Goal: Information Seeking & Learning: Find specific fact

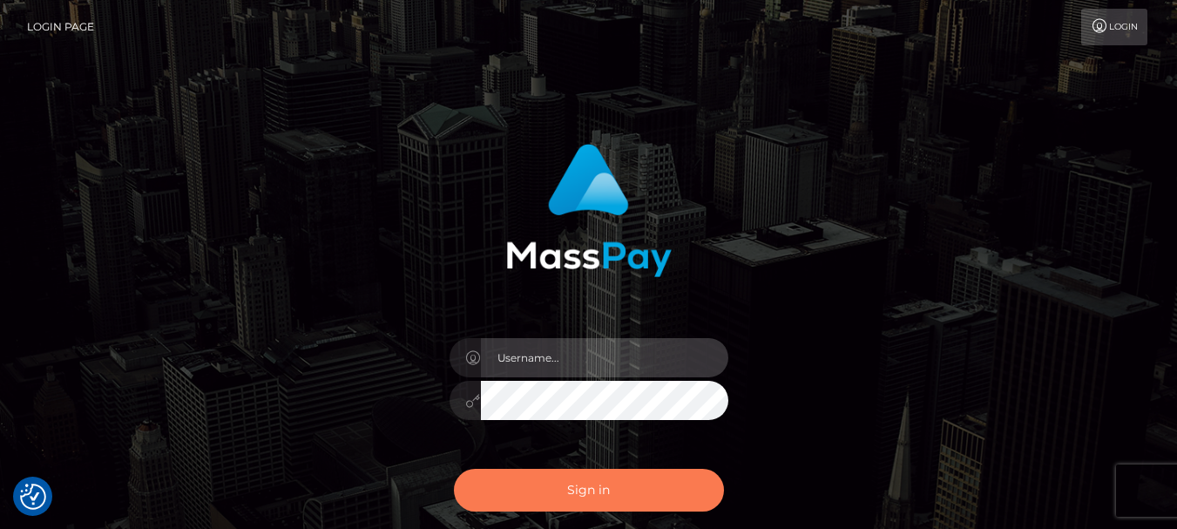
type input "[DOMAIN_NAME]"
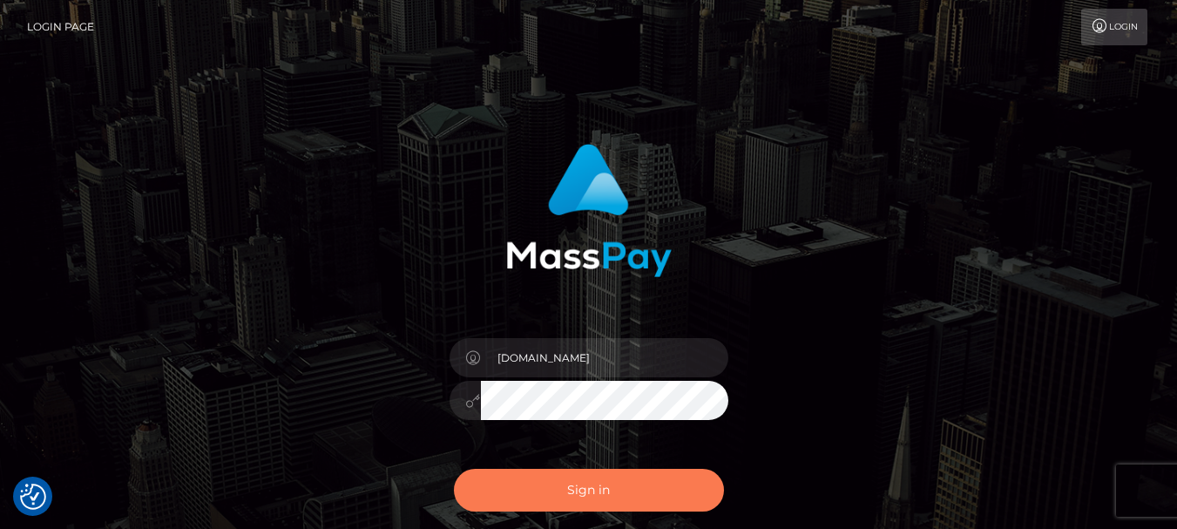
click at [618, 503] on button "Sign in" at bounding box center [589, 490] width 270 height 43
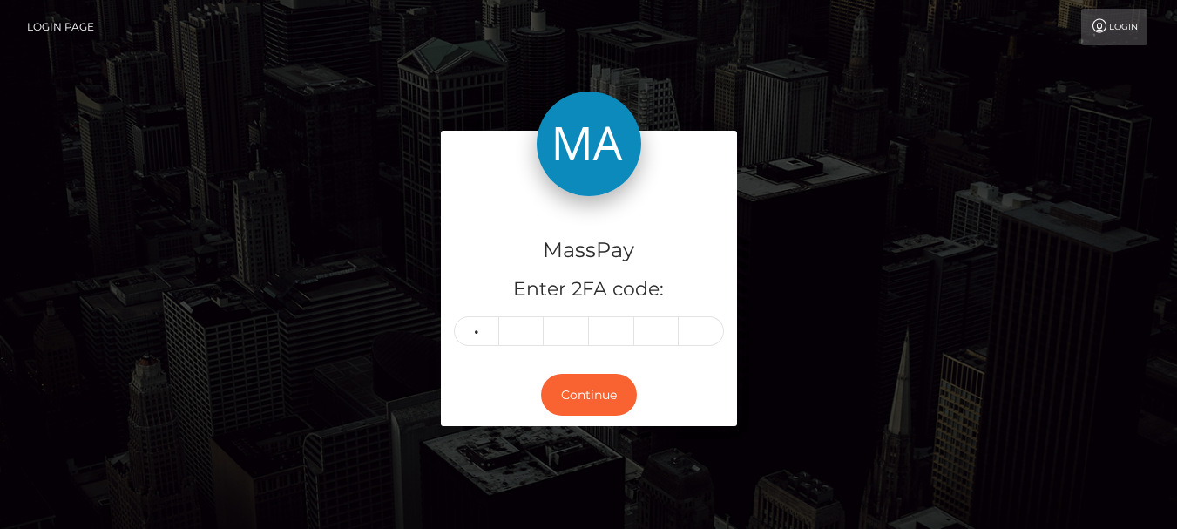
type input "2"
type input "3"
type input "8"
type input "2"
type input "7"
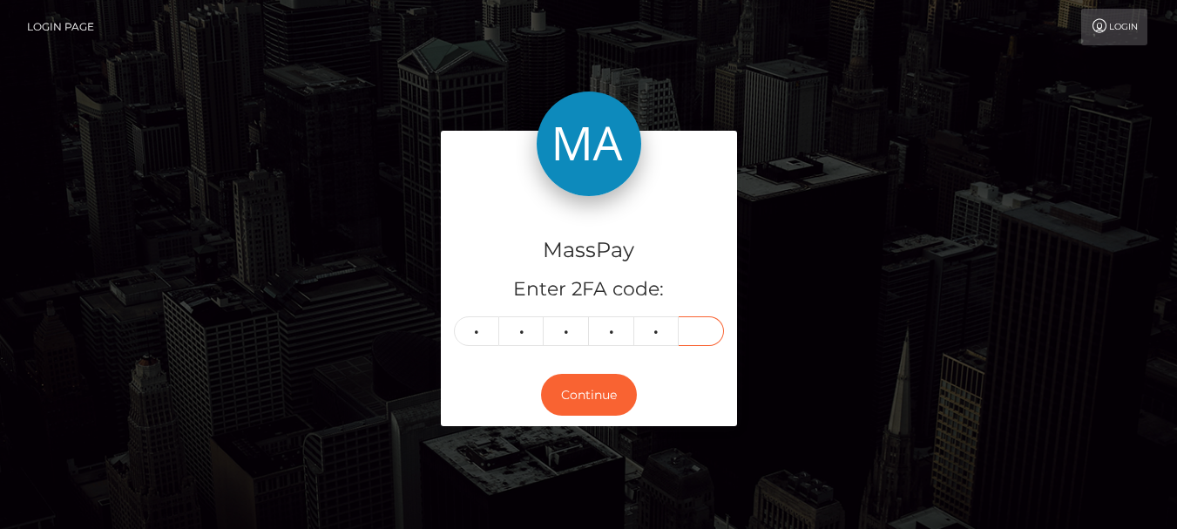
type input "9"
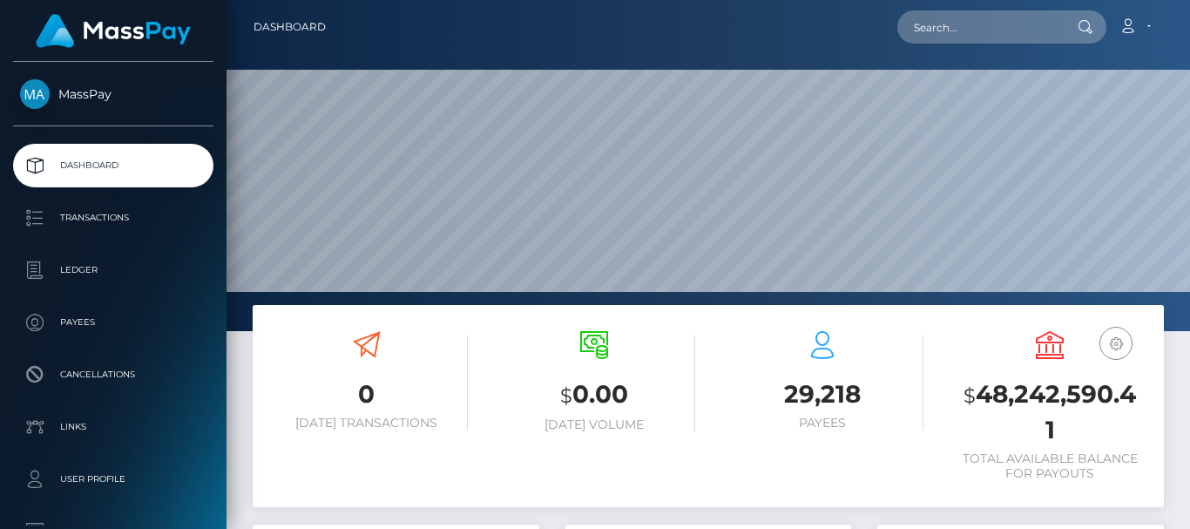
scroll to position [309, 286]
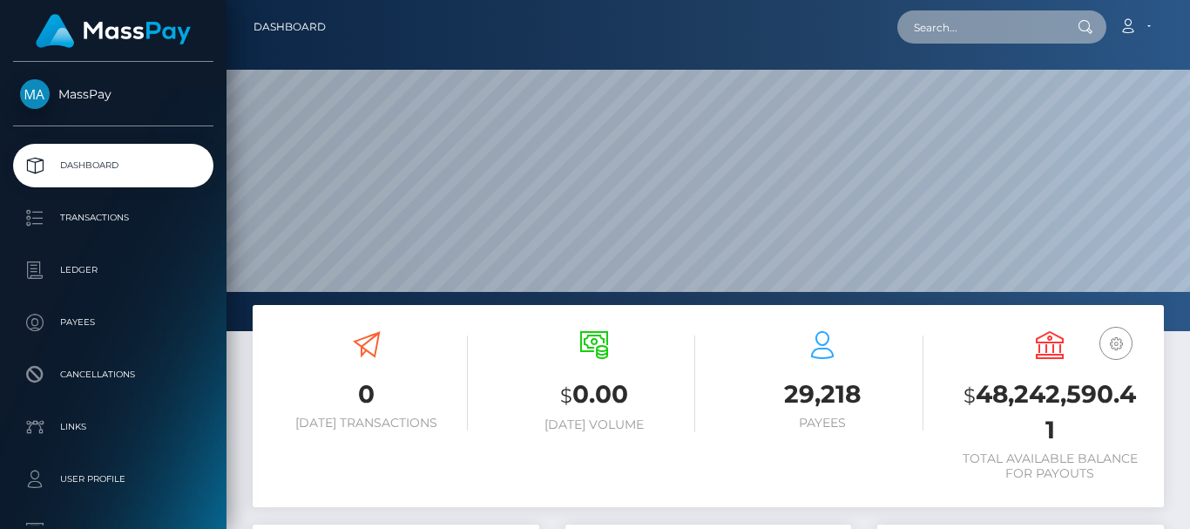
click at [939, 21] on input "text" at bounding box center [979, 26] width 164 height 33
paste input "carlapilado382@gmail.com"
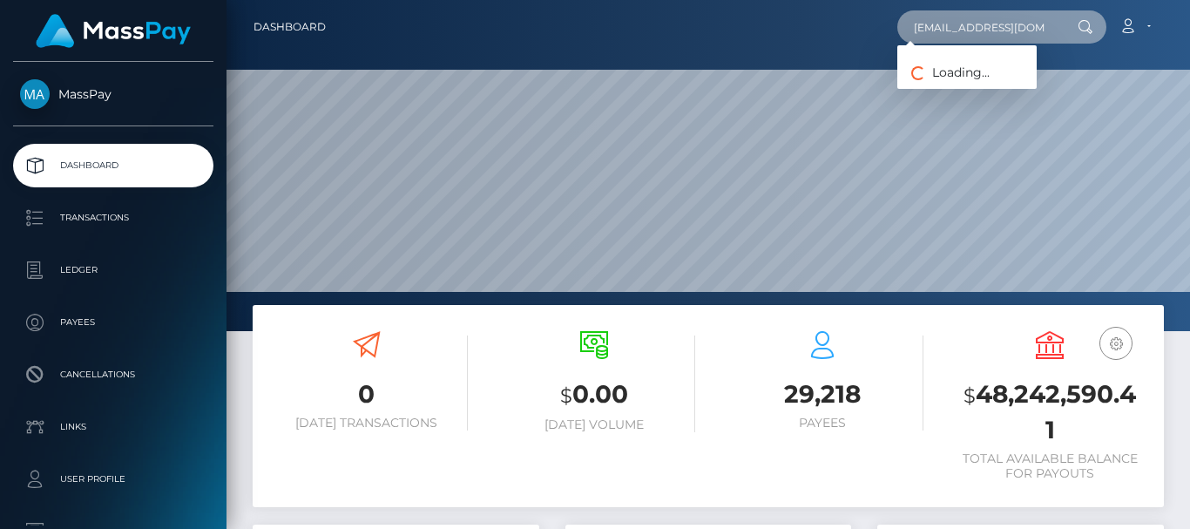
scroll to position [0, 14]
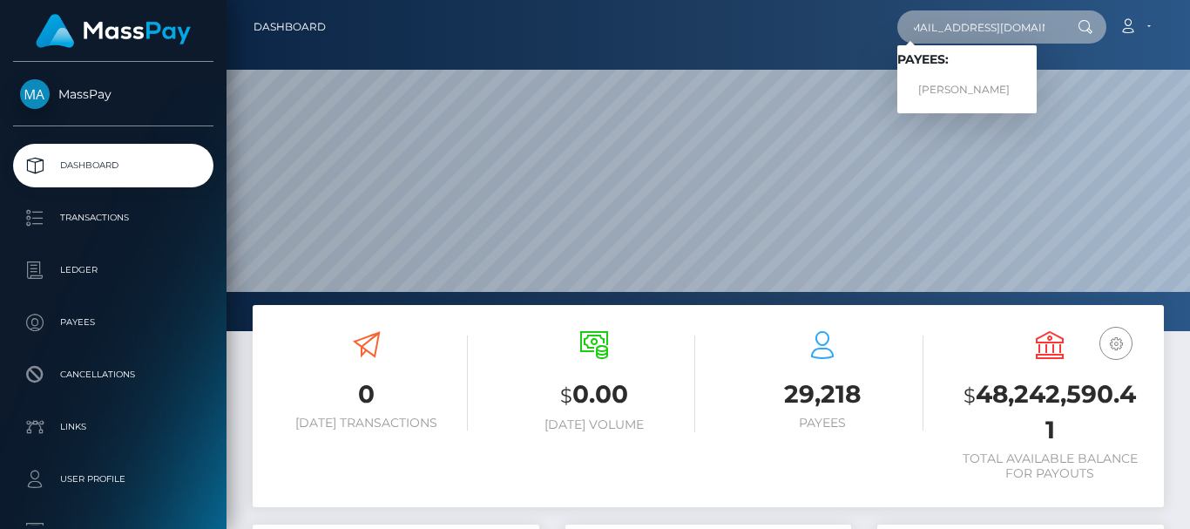
type input "carlapilado382@gmail.com"
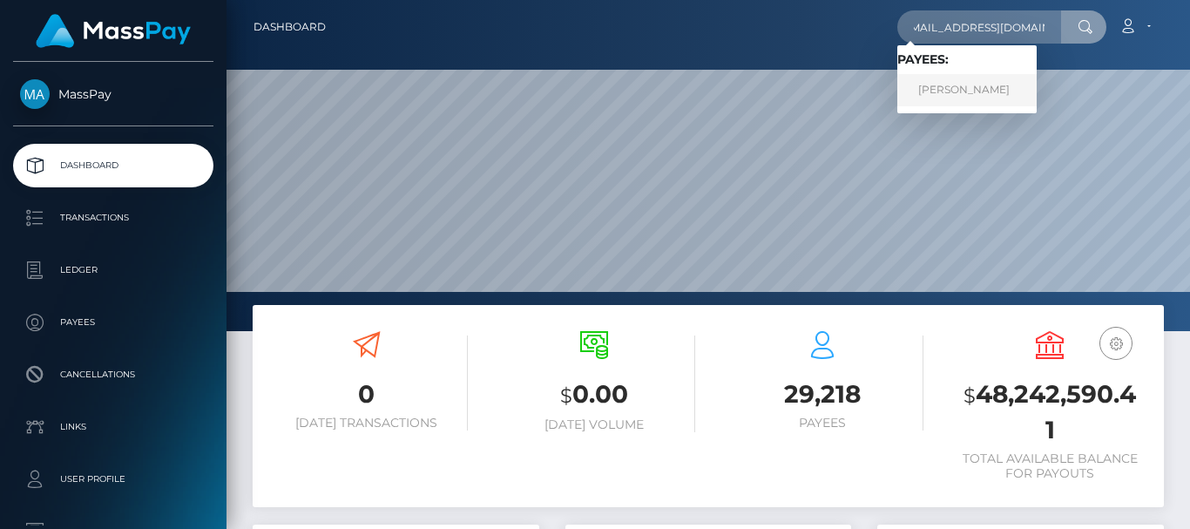
scroll to position [0, 0]
click at [935, 84] on link "Carl Apilado" at bounding box center [966, 90] width 139 height 32
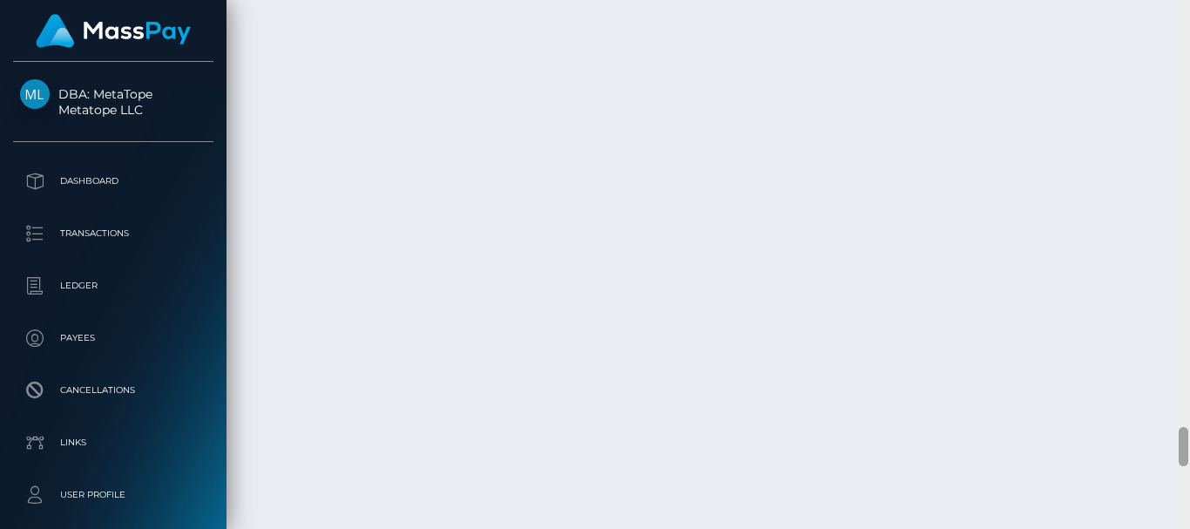
scroll to position [5732, 0]
drag, startPoint x: 1183, startPoint y: 372, endPoint x: 1182, endPoint y: 441, distance: 68.8
click at [1182, 441] on div at bounding box center [1183, 446] width 10 height 39
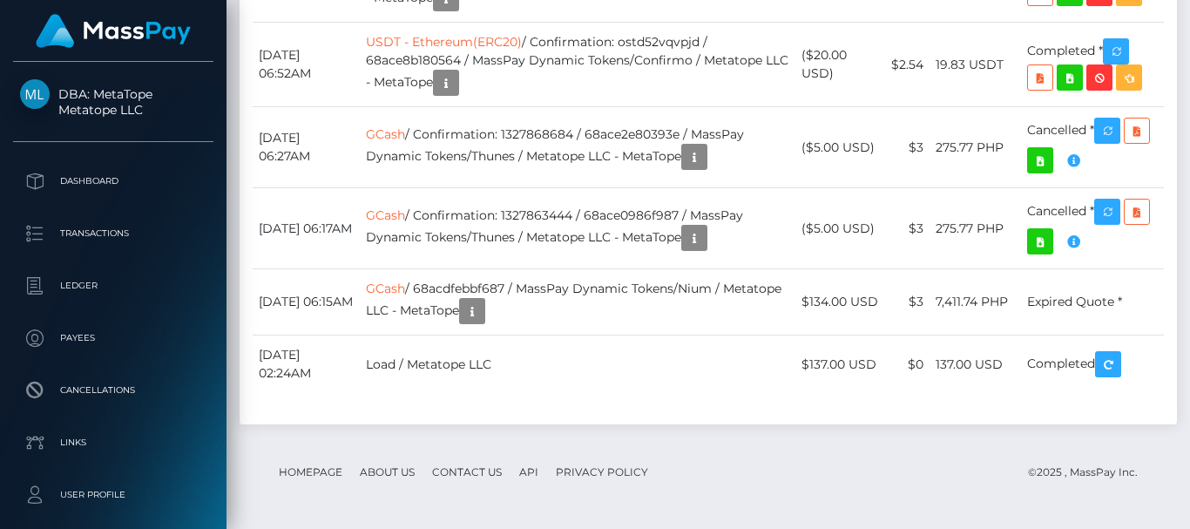
scroll to position [2622, 0]
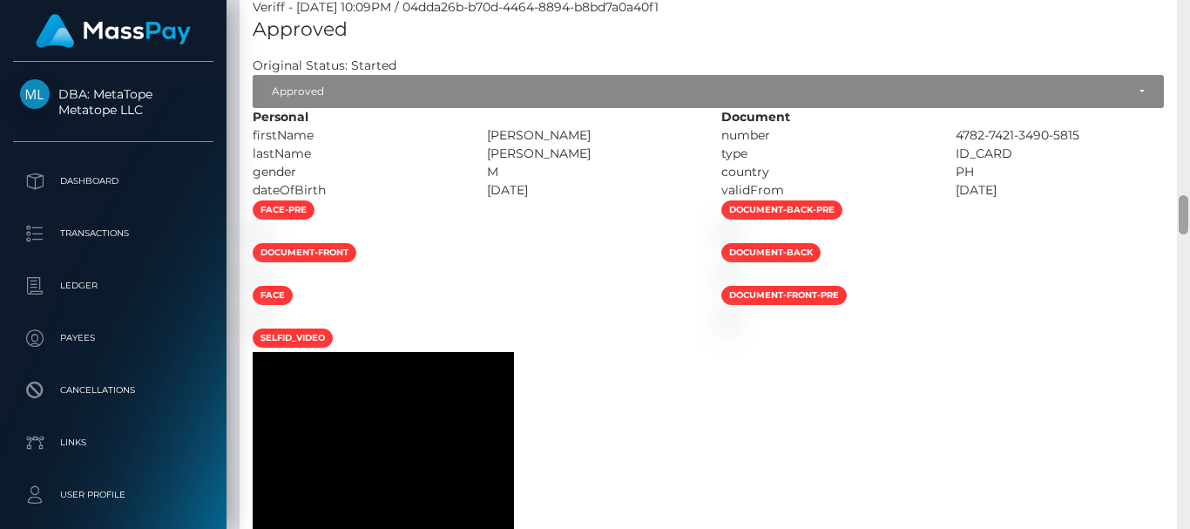
drag, startPoint x: 1184, startPoint y: 454, endPoint x: 1189, endPoint y: 222, distance: 231.7
click at [1189, 222] on div at bounding box center [1183, 264] width 13 height 529
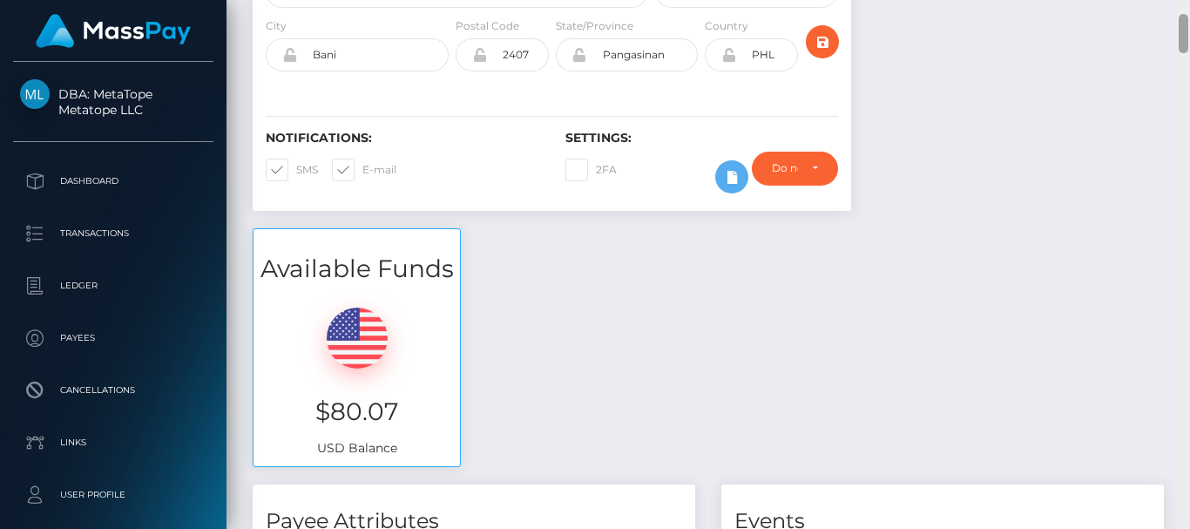
drag, startPoint x: 1185, startPoint y: 214, endPoint x: 1185, endPoint y: 45, distance: 169.0
click at [1185, 45] on div at bounding box center [1183, 33] width 10 height 39
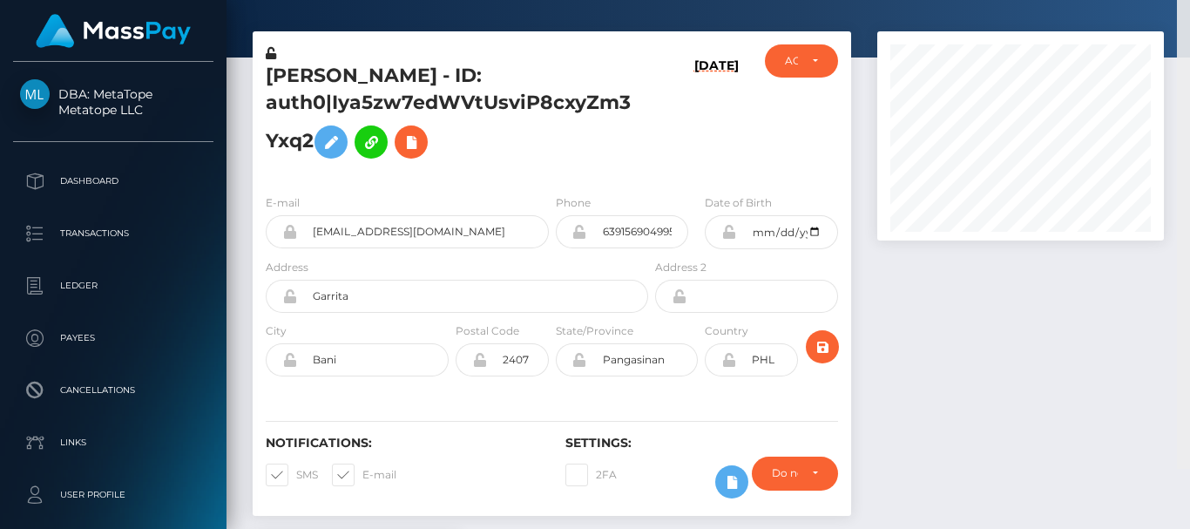
scroll to position [0, 0]
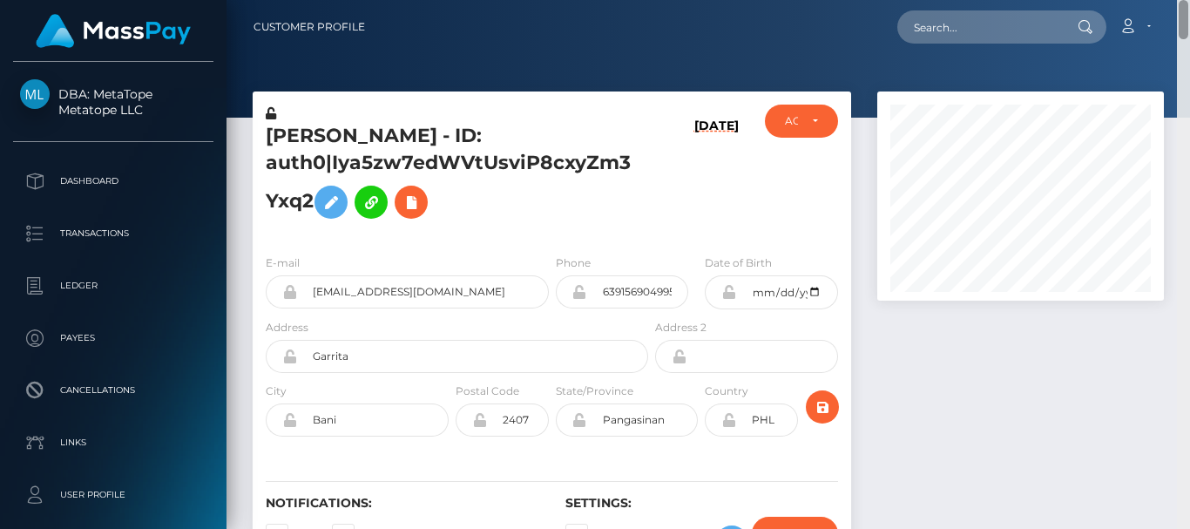
drag, startPoint x: 1185, startPoint y: 45, endPoint x: 1178, endPoint y: 17, distance: 29.0
click at [1178, 17] on div "Customer Profile Loading... Loading..." at bounding box center [707, 264] width 963 height 529
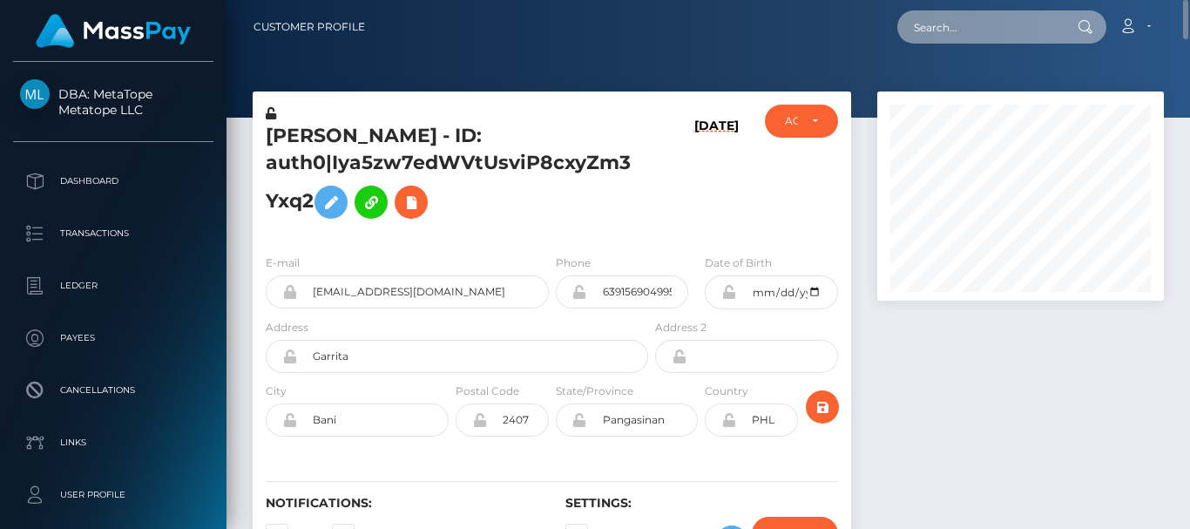
click at [915, 26] on input "text" at bounding box center [979, 26] width 164 height 33
paste input "[EMAIL_ADDRESS][DOMAIN_NAME]"
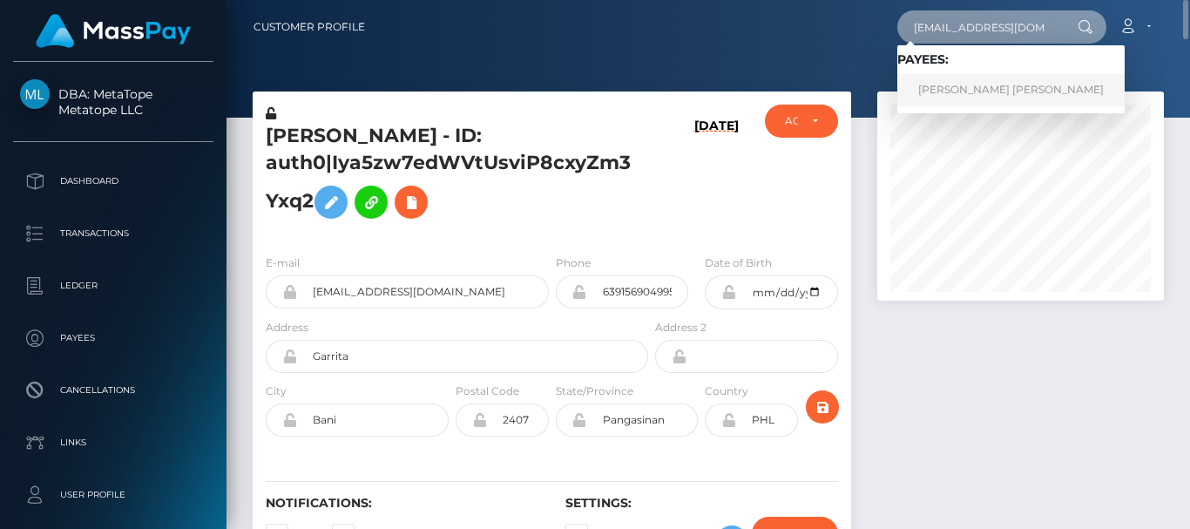
type input "[EMAIL_ADDRESS][DOMAIN_NAME]"
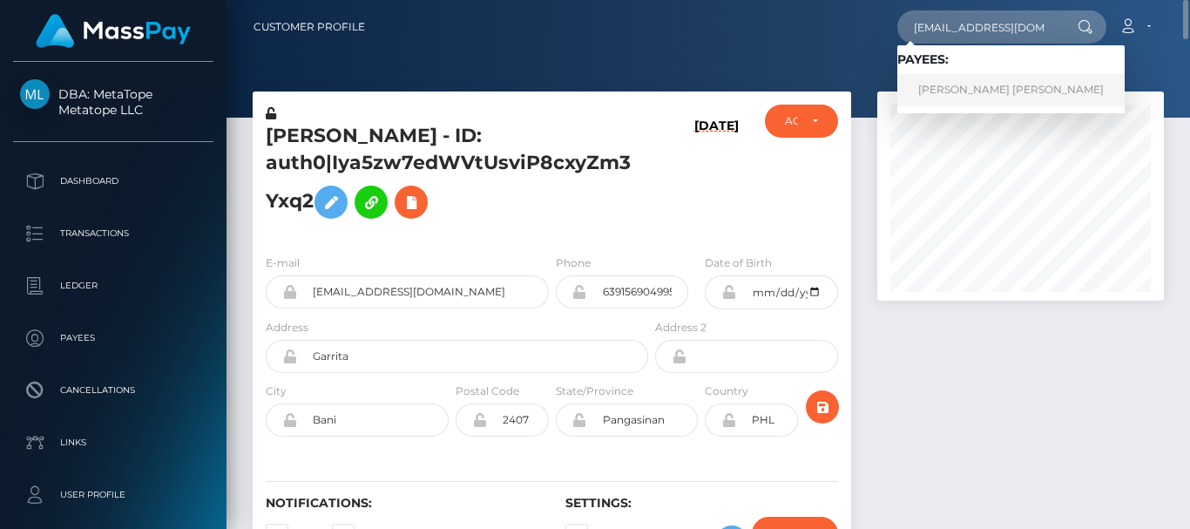
click at [938, 93] on link "JOSIA SAMU RODRIGUEZ ALCANTARA" at bounding box center [1010, 90] width 227 height 32
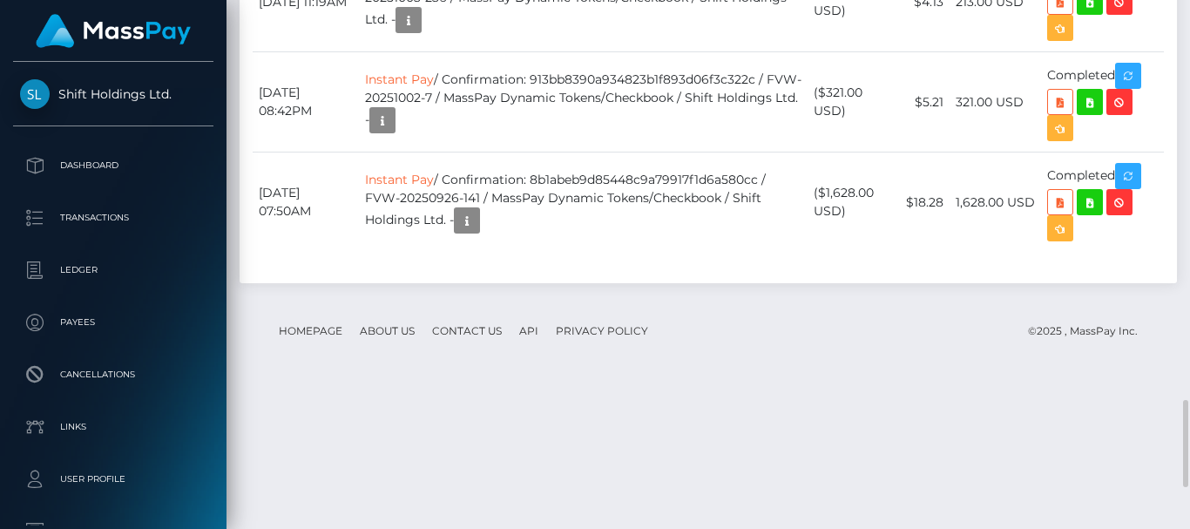
scroll to position [2143, 0]
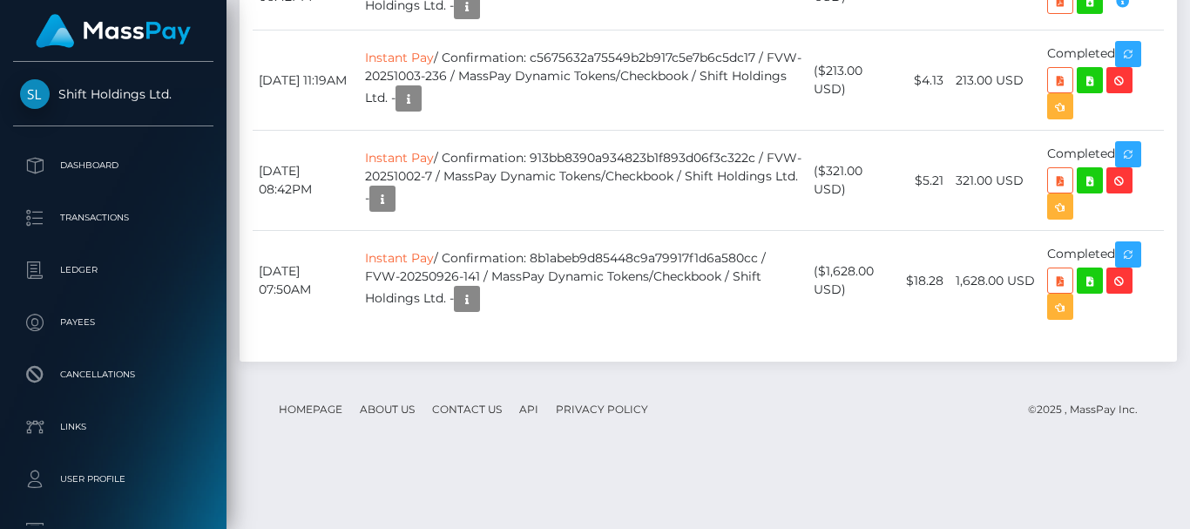
click at [1137, 246] on div "58" at bounding box center [1089, 249] width 113 height 32
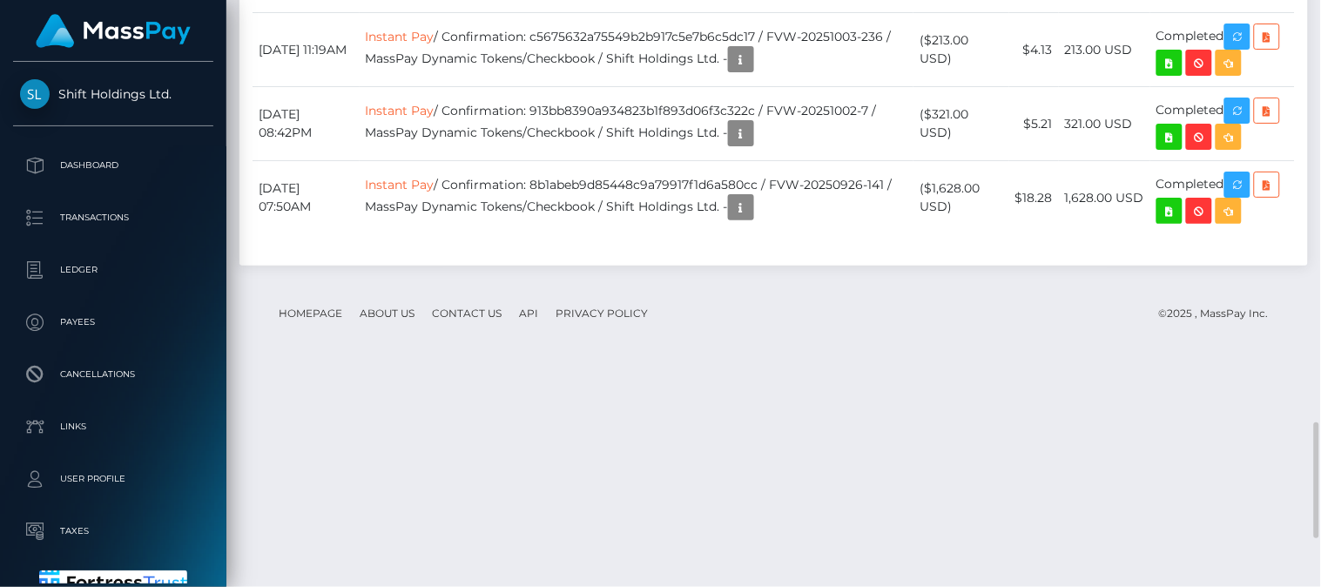
drag, startPoint x: 1146, startPoint y: 15, endPoint x: 996, endPoint y: 140, distance: 196.0
click at [752, 71] on icon "button" at bounding box center [741, 60] width 21 height 22
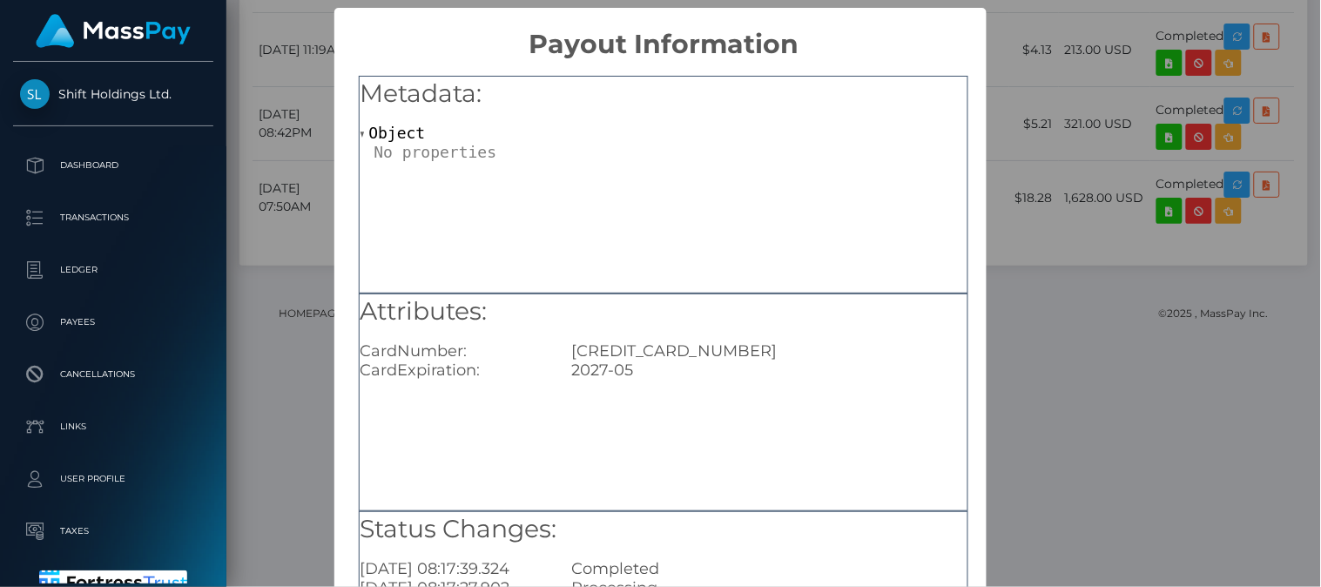
click at [1046, 367] on div "× Payout Information Metadata: Object Attributes: CardNumber: 5108050259606403 …" at bounding box center [660, 293] width 1321 height 587
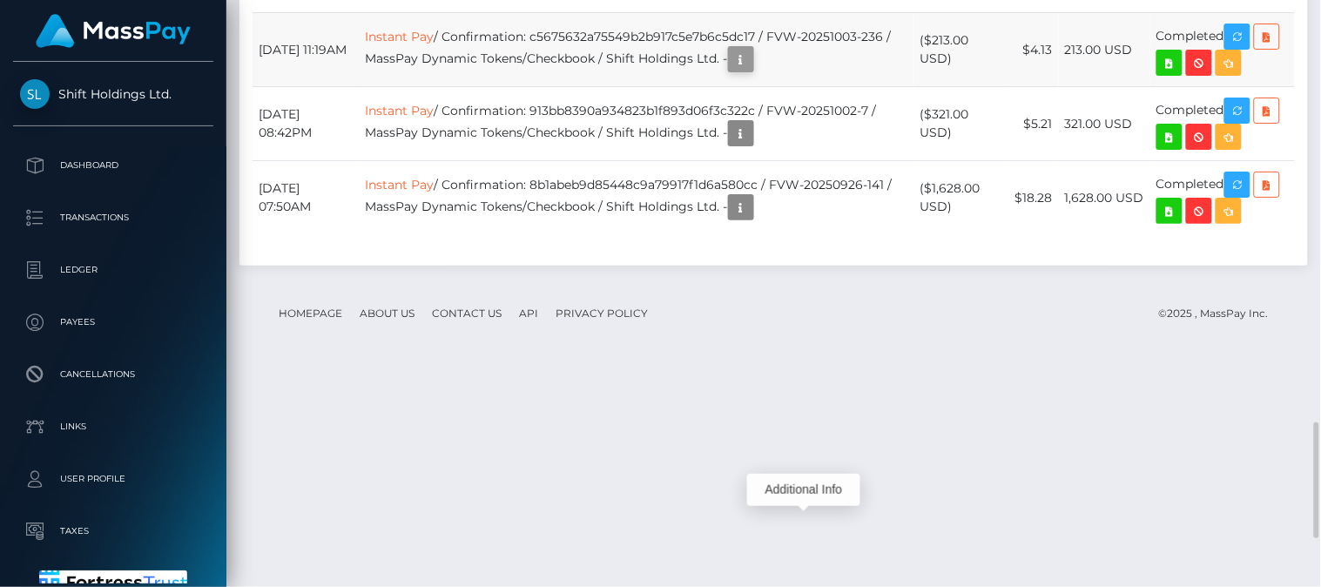
click at [752, 71] on icon "button" at bounding box center [741, 60] width 21 height 22
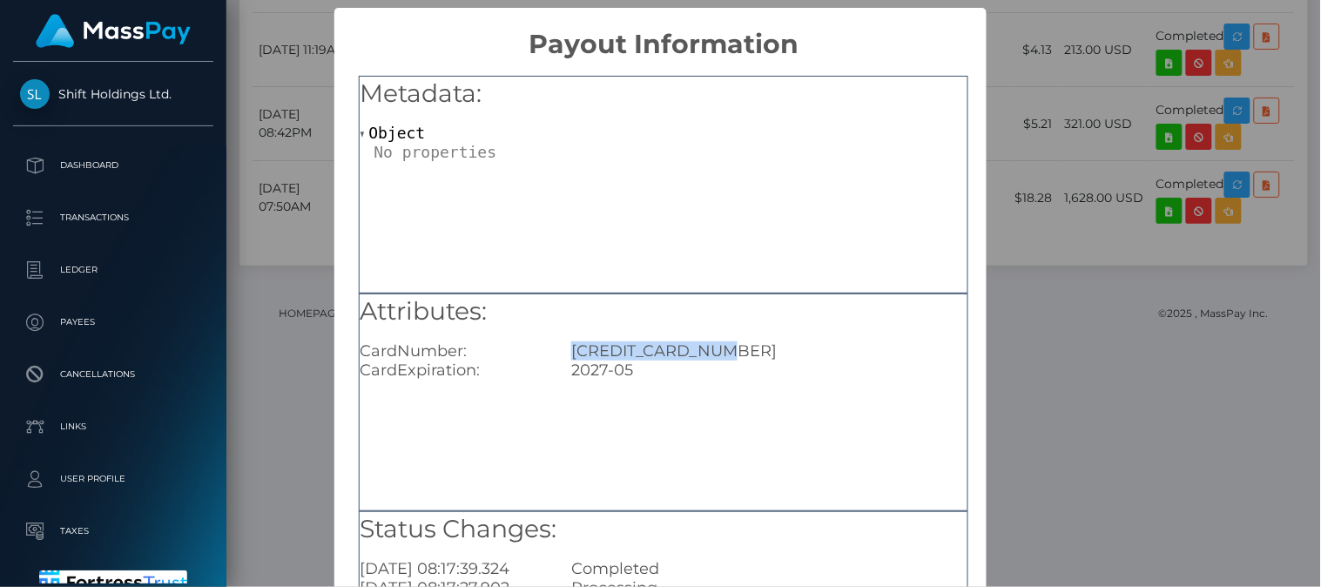
drag, startPoint x: 568, startPoint y: 344, endPoint x: 741, endPoint y: 343, distance: 173.3
click at [741, 343] on div "5108050259606403" at bounding box center [769, 350] width 422 height 19
copy div "5108050259606403"
click at [1030, 320] on div "× Payout Information Metadata: Object Attributes: CardNumber: 5108050259606403 …" at bounding box center [660, 293] width 1321 height 587
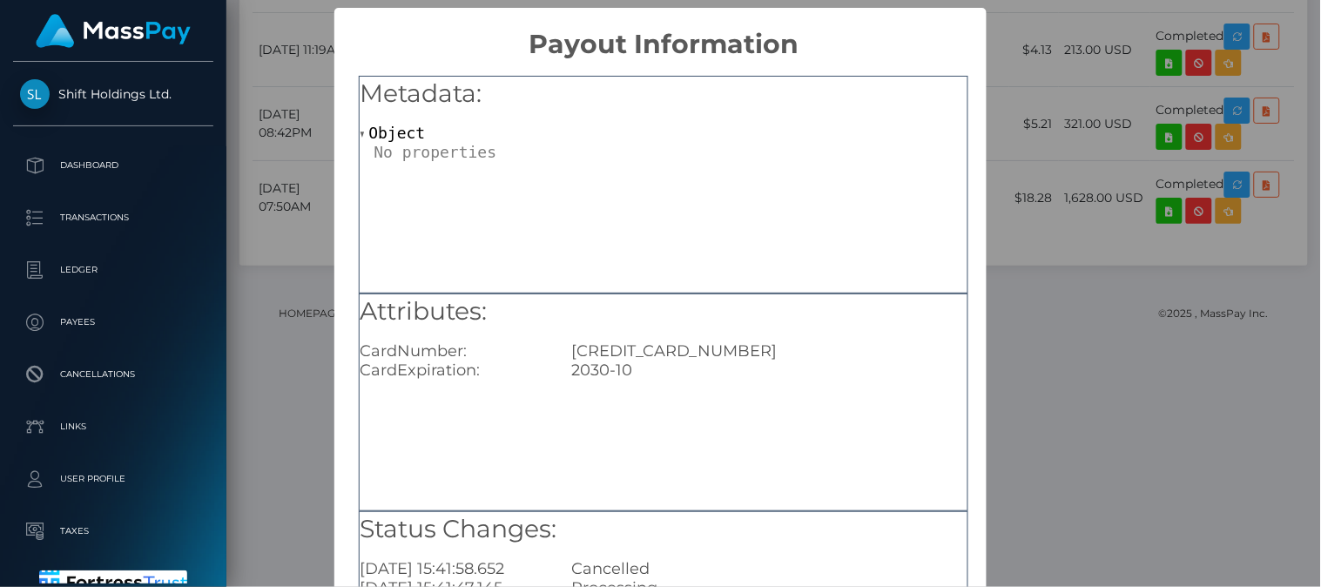
click at [1029, 206] on div "× Payout Information Metadata: Object Attributes: CardNumber: 5246300089645664 …" at bounding box center [660, 293] width 1321 height 587
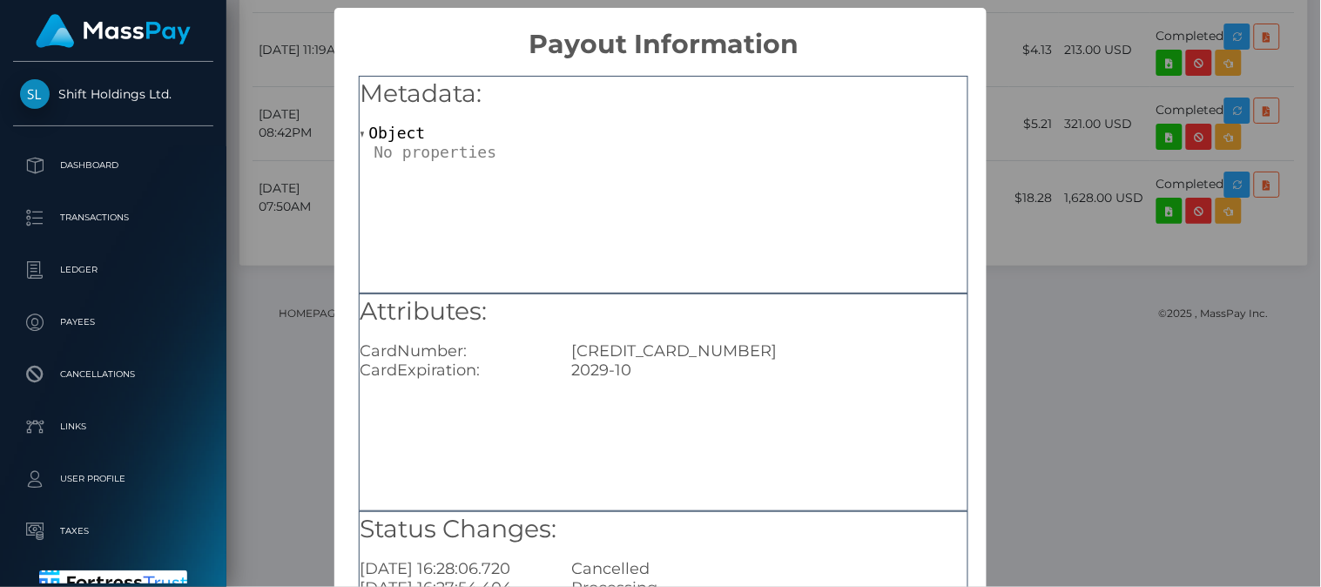
click at [1078, 306] on div "× Payout Information Metadata: Object Attributes: CardNumber: 6011410483645151 …" at bounding box center [660, 293] width 1321 height 587
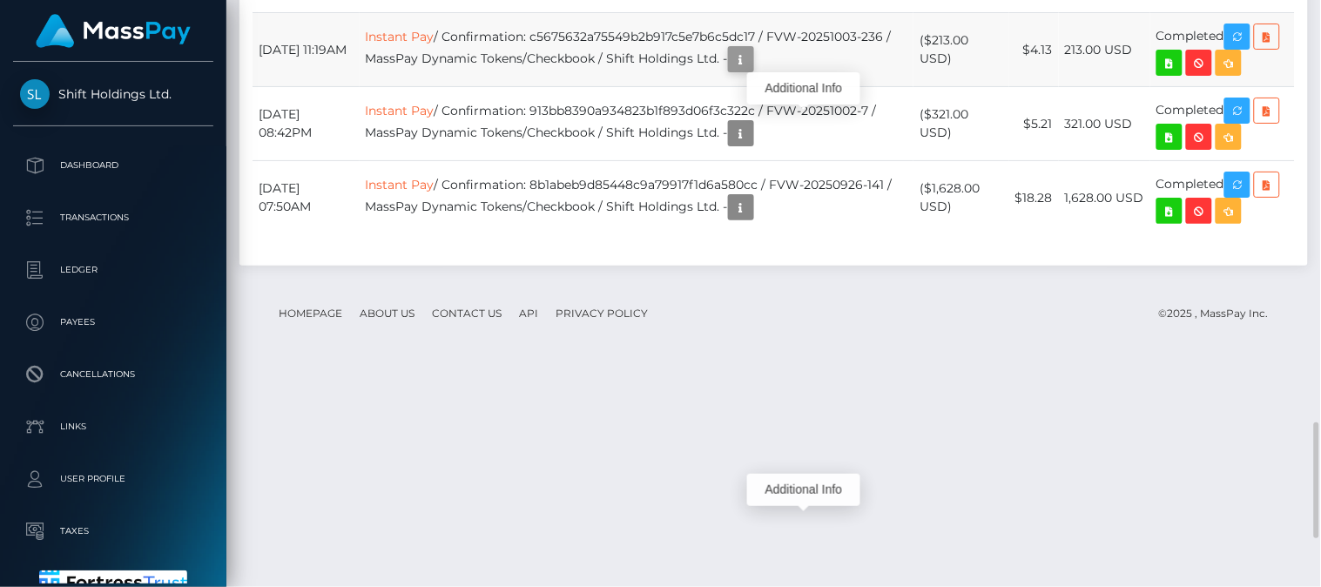
click at [752, 71] on icon "button" at bounding box center [741, 60] width 21 height 22
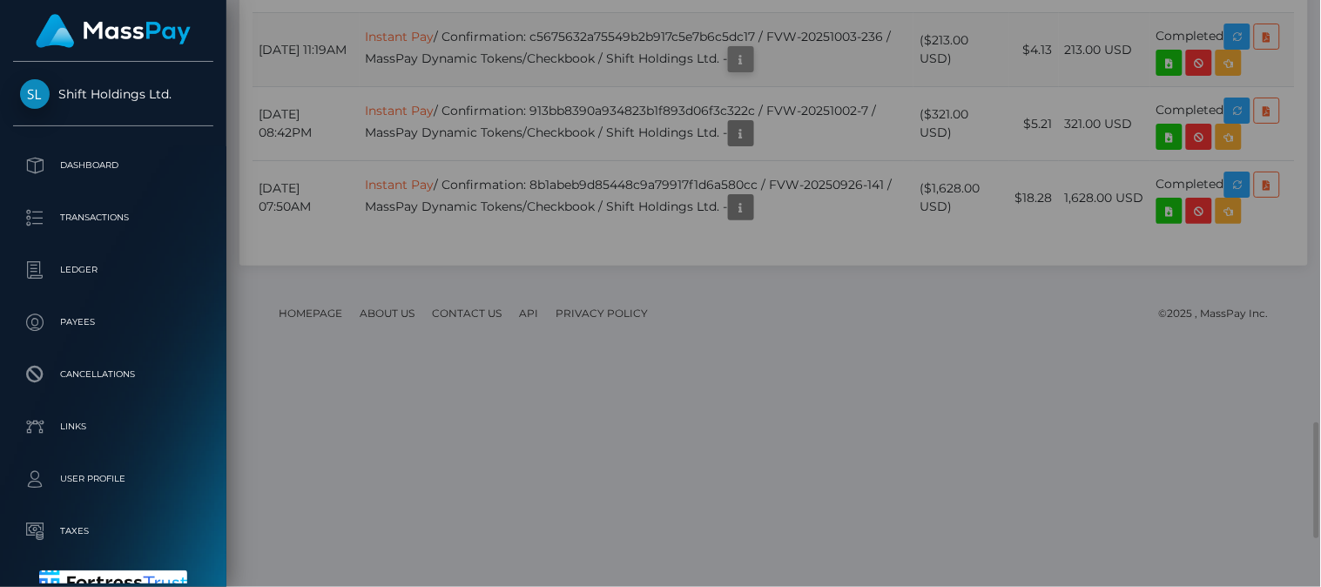
scroll to position [0, 0]
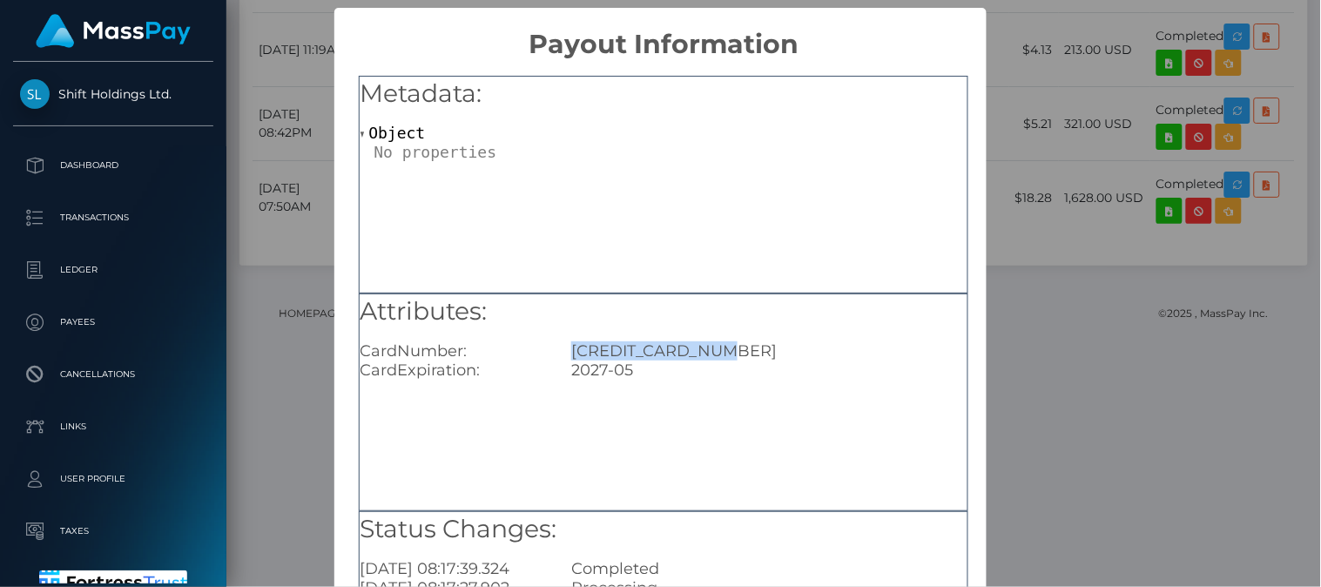
drag, startPoint x: 568, startPoint y: 350, endPoint x: 739, endPoint y: 341, distance: 170.9
click at [739, 341] on div "5108050259606403" at bounding box center [769, 350] width 422 height 19
copy div "5108050259606403"
click at [1072, 77] on div "× Payout Information Metadata: Object Attributes: CardNumber: 5108050259606403 …" at bounding box center [660, 293] width 1321 height 587
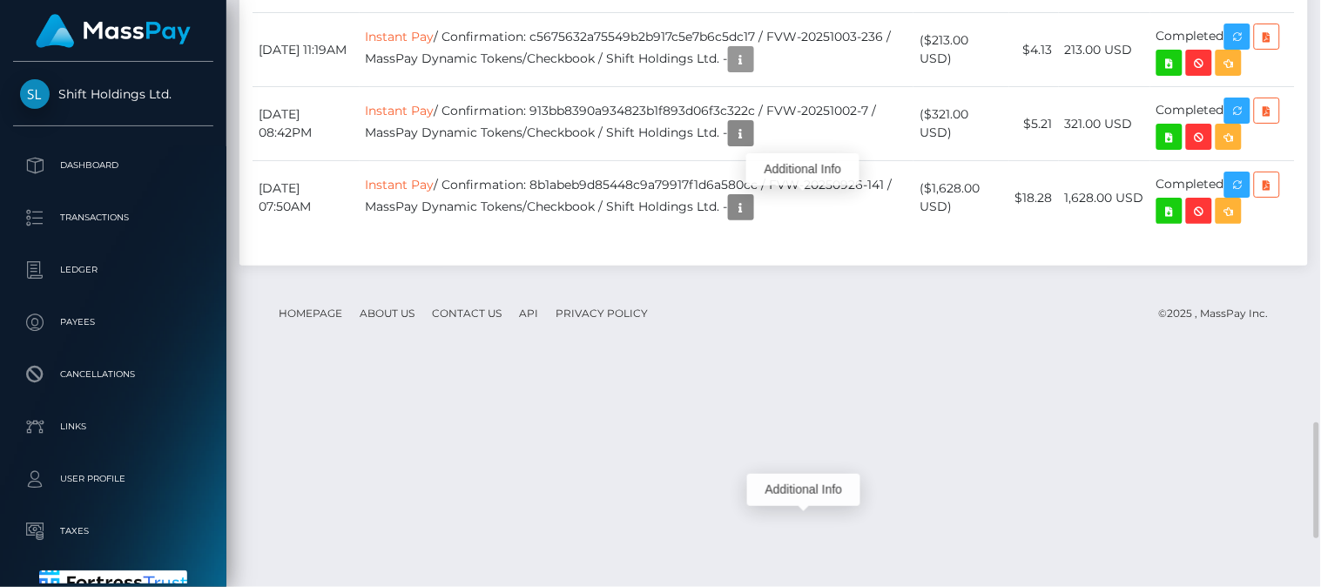
scroll to position [209, 331]
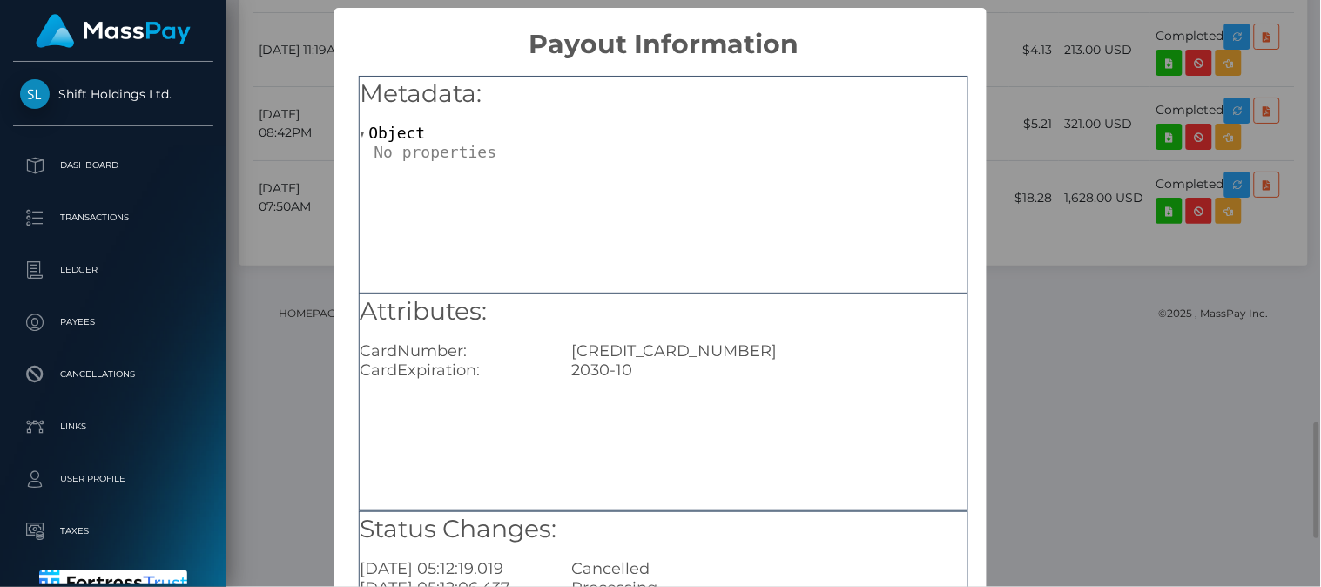
scroll to position [0, 0]
click at [1032, 240] on div "× Payout Information Metadata: Object Attributes: CardNumber: 5246300089645664 …" at bounding box center [660, 293] width 1321 height 587
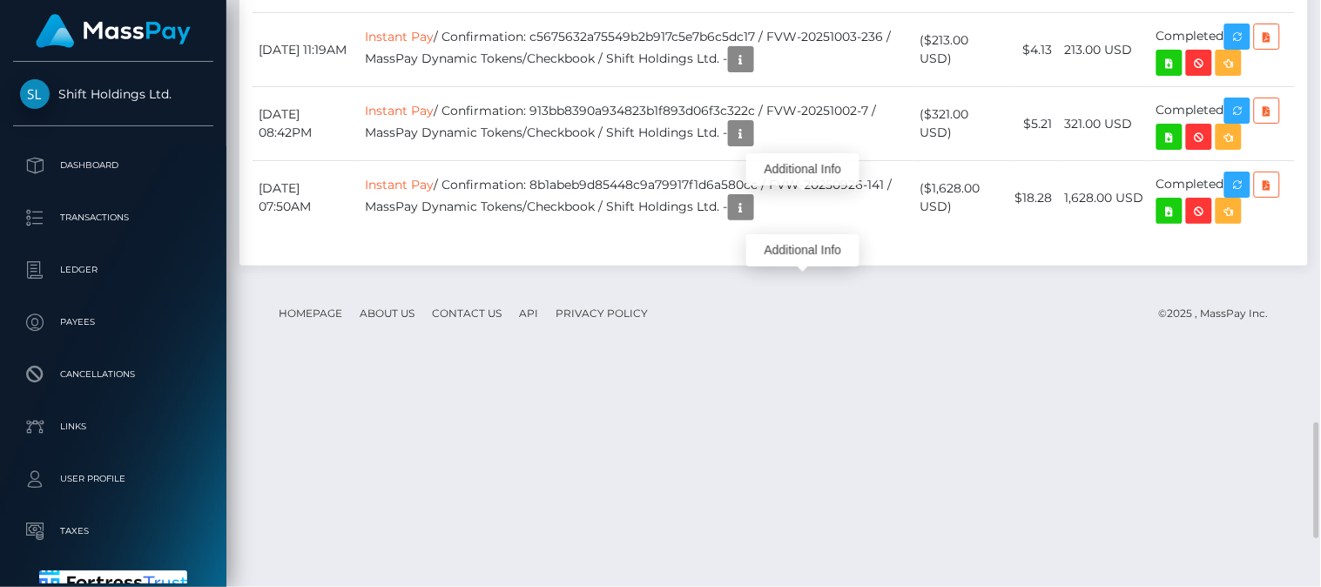
scroll to position [209, 331]
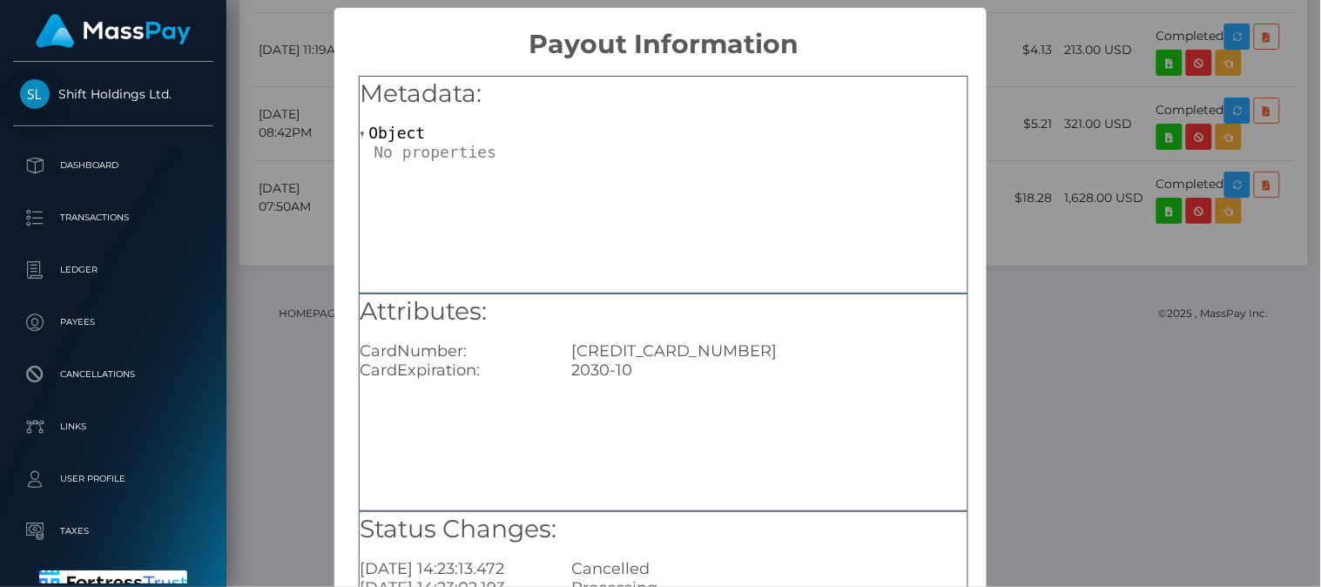
click at [1048, 291] on div "× Payout Information Metadata: Object Attributes: CardNumber: 5246300089645664 …" at bounding box center [660, 293] width 1321 height 587
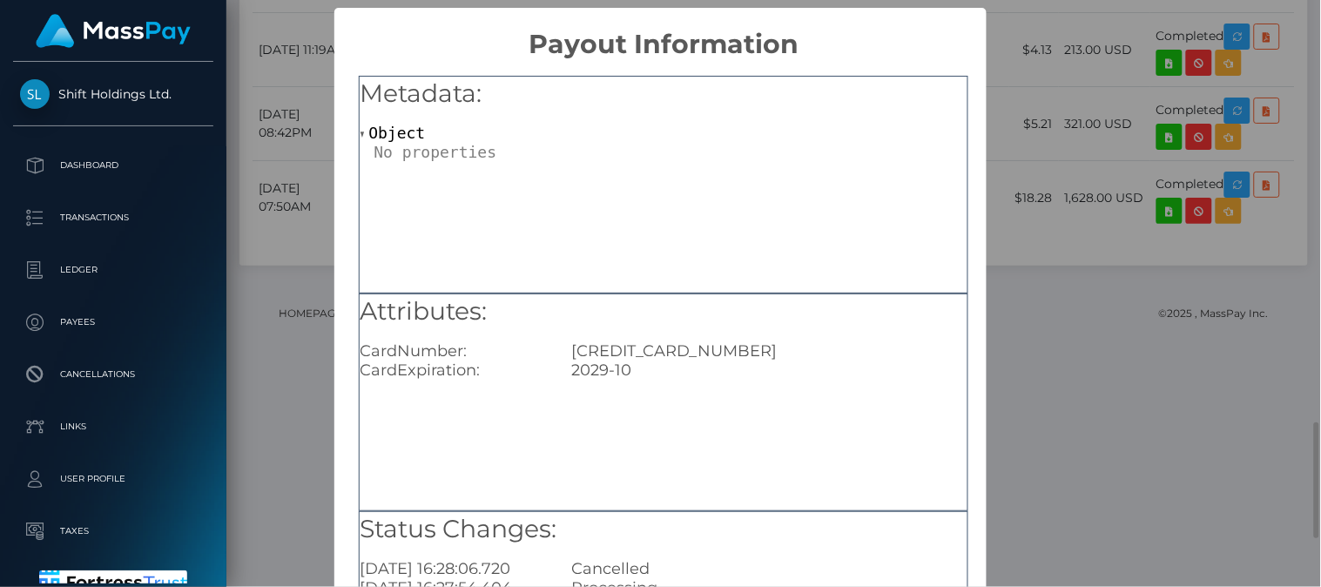
scroll to position [0, 0]
click at [998, 166] on div "× Payout Information Metadata: Object Attributes: CardNumber: 6011410483645151 …" at bounding box center [660, 293] width 1321 height 587
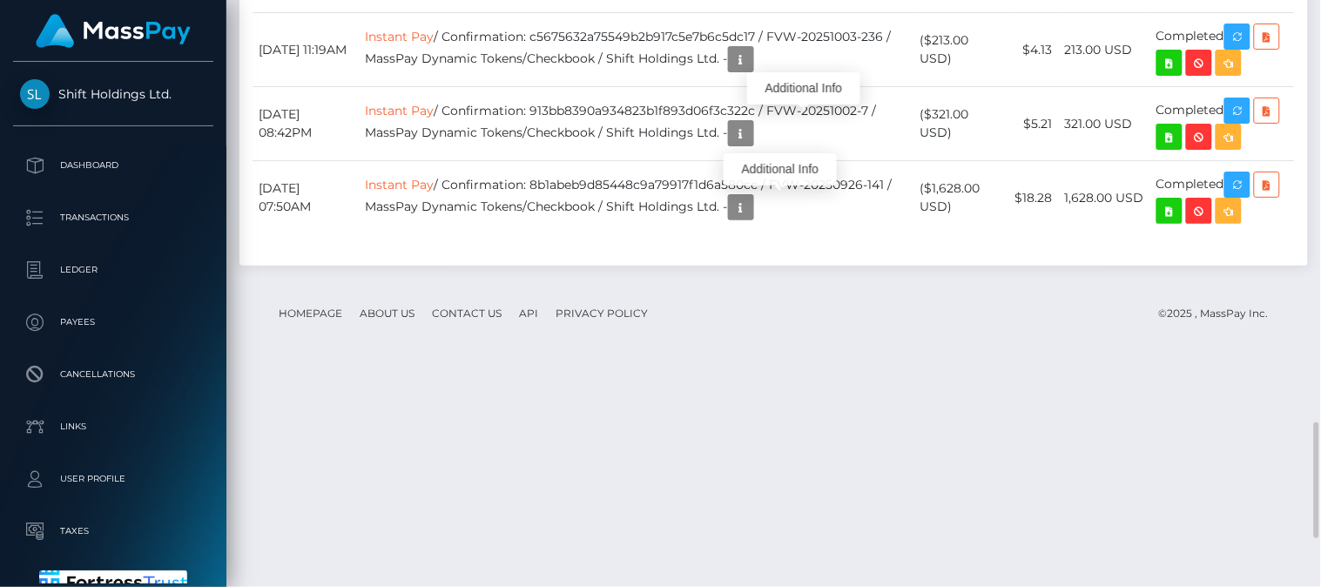
scroll to position [209, 331]
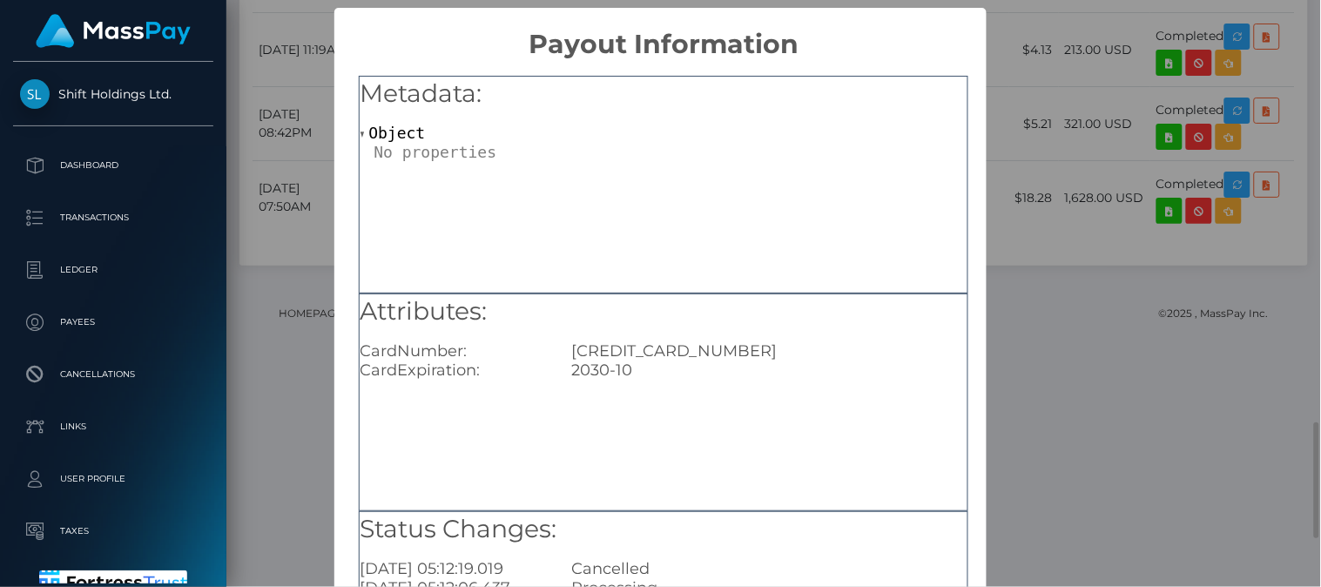
scroll to position [0, 0]
click at [1049, 230] on div "× Payout Information Metadata: Object Attributes: CardNumber: 5246300089645664 …" at bounding box center [660, 293] width 1321 height 587
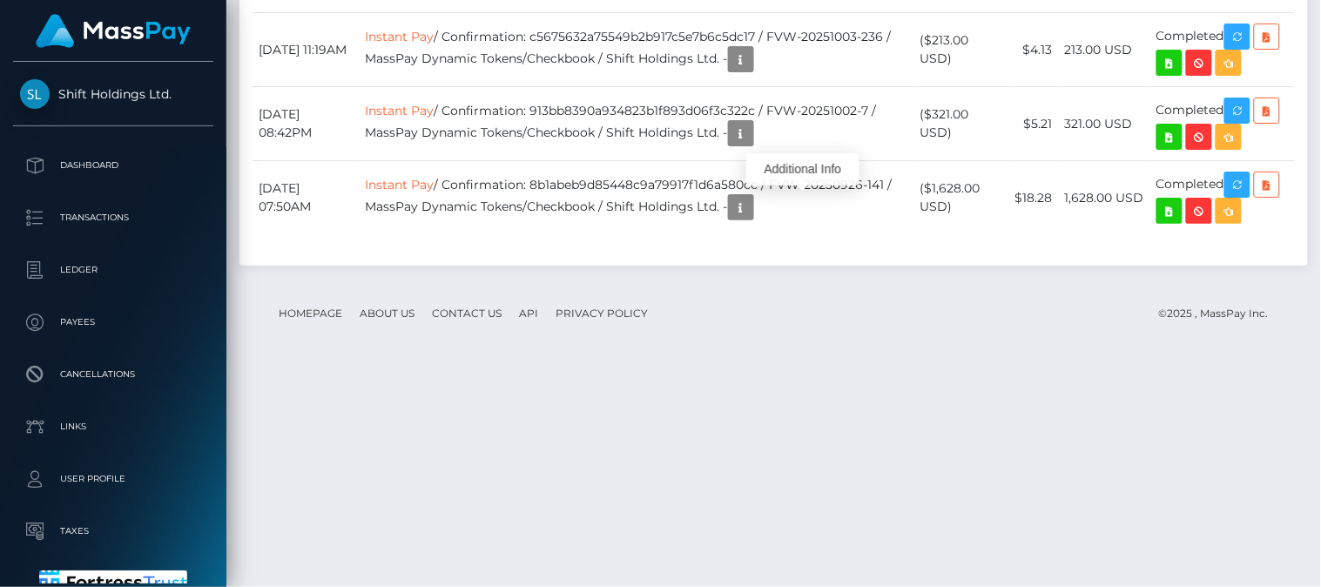
scroll to position [209, 331]
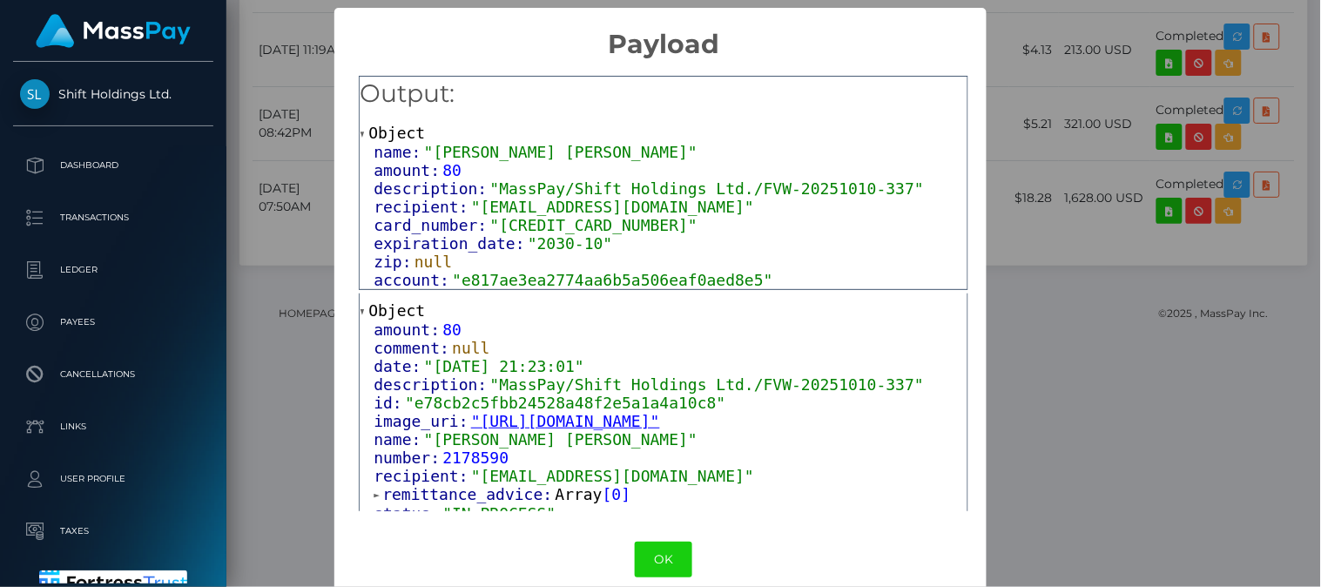
scroll to position [71, 0]
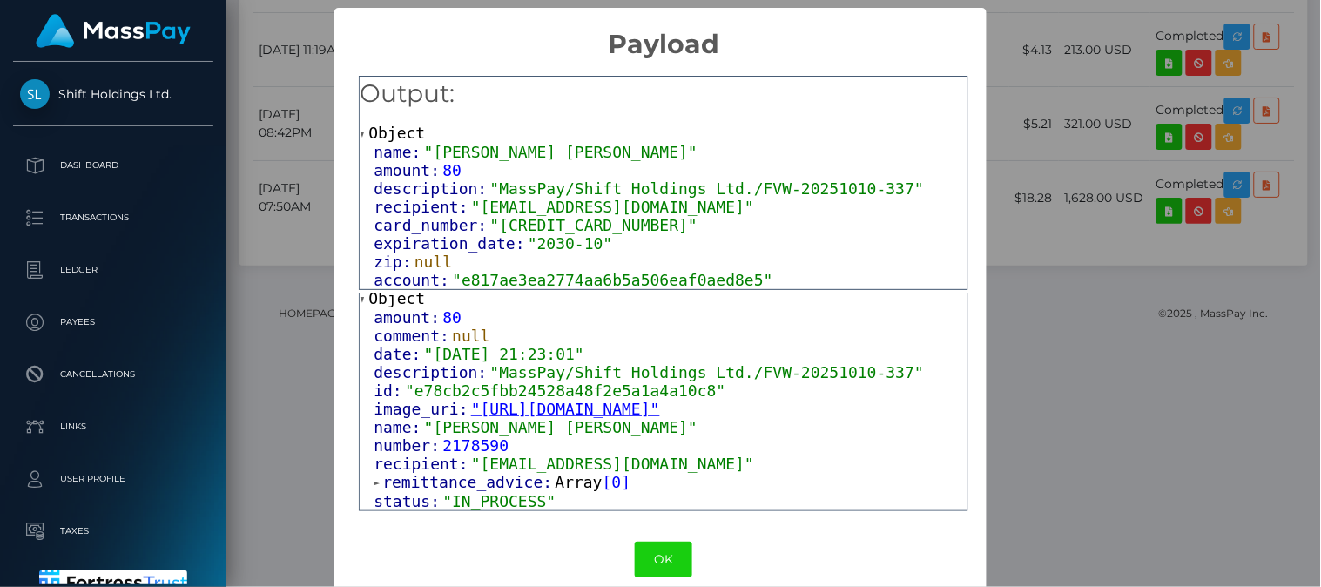
click at [995, 151] on div "Output: Object name: "JOSIA SAMU RODRIGUEZ ALCANTARA" amount: 80 description: "…" at bounding box center [664, 288] width 660 height 456
click at [995, 170] on div "Output: Object name: "JOSIA SAMU RODRIGUEZ ALCANTARA" amount: 80 description: "…" at bounding box center [664, 288] width 660 height 456
click at [995, 126] on div "Output: Object name: "JOSIA SAMU RODRIGUEZ ALCANTARA" amount: 80 description: "…" at bounding box center [664, 288] width 660 height 456
click at [692, 528] on button "OK" at bounding box center [663, 560] width 57 height 36
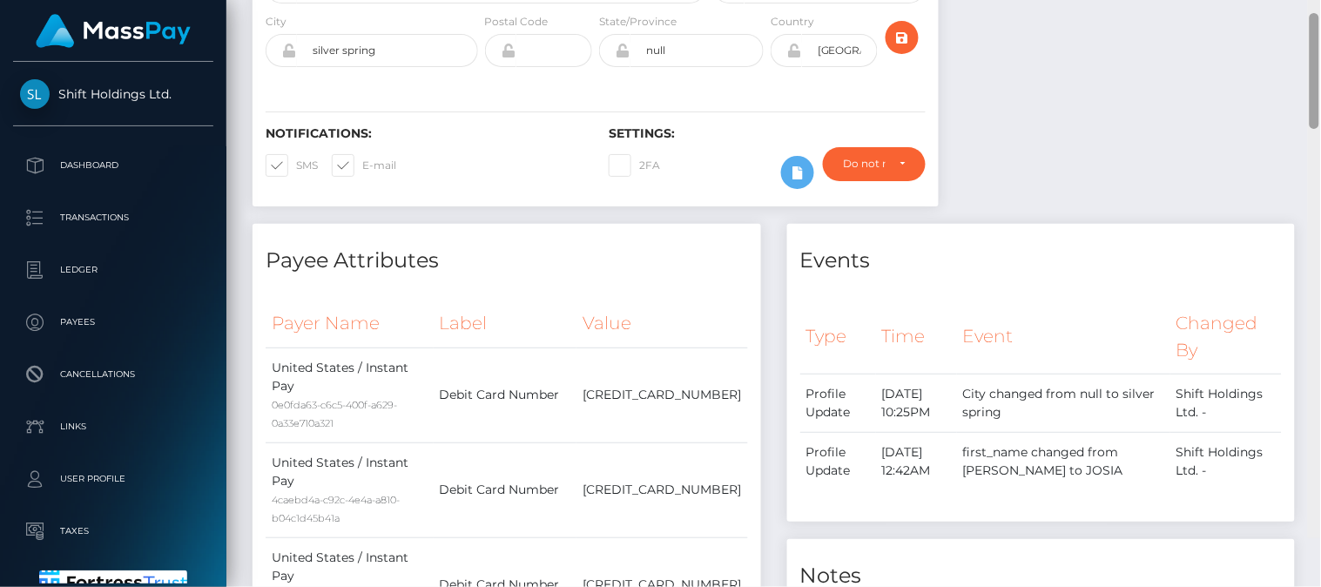
scroll to position [316, 0]
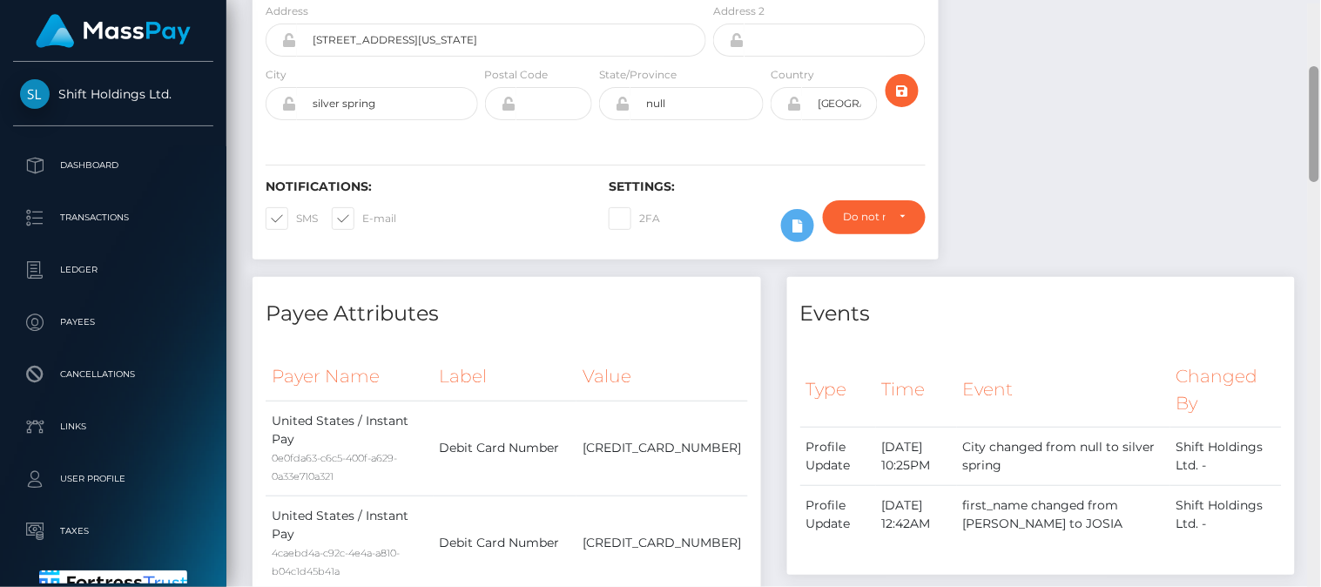
drag, startPoint x: 1310, startPoint y: 458, endPoint x: 1309, endPoint y: 98, distance: 360.6
click at [1189, 98] on div at bounding box center [1314, 297] width 13 height 588
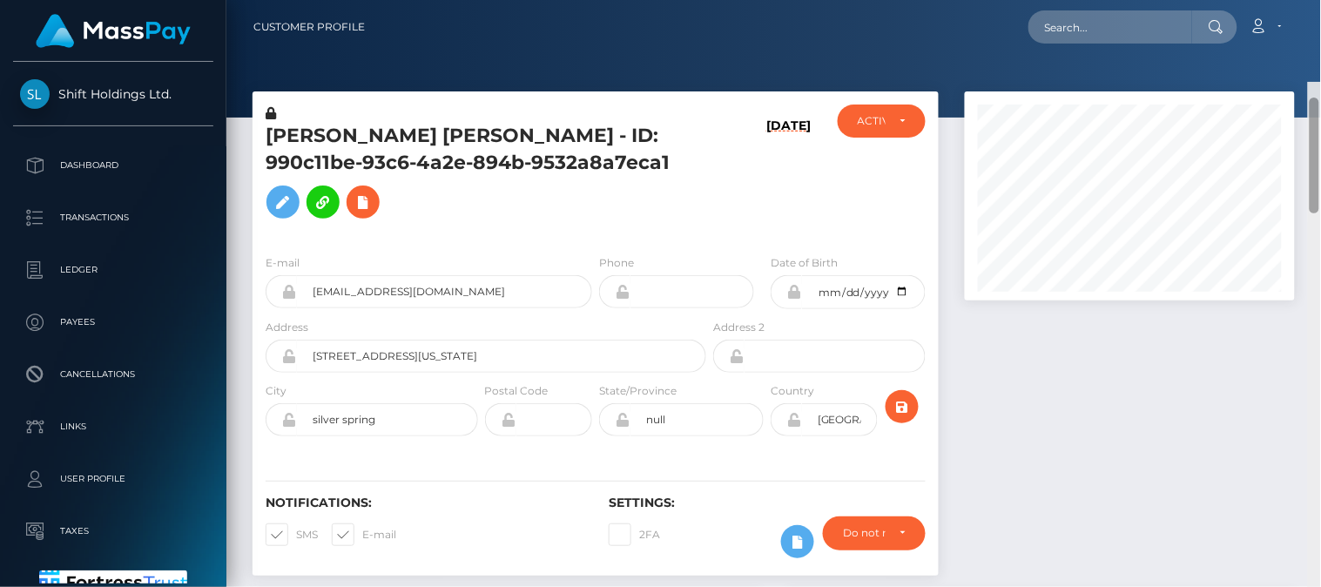
drag, startPoint x: 1312, startPoint y: 123, endPoint x: 1312, endPoint y: -4, distance: 127.2
click at [1189, 0] on html "Shift Holdings Ltd. Dashboard Transactions Ledger Payees Links" at bounding box center [660, 293] width 1321 height 587
click at [1089, 17] on input "text" at bounding box center [1111, 26] width 164 height 33
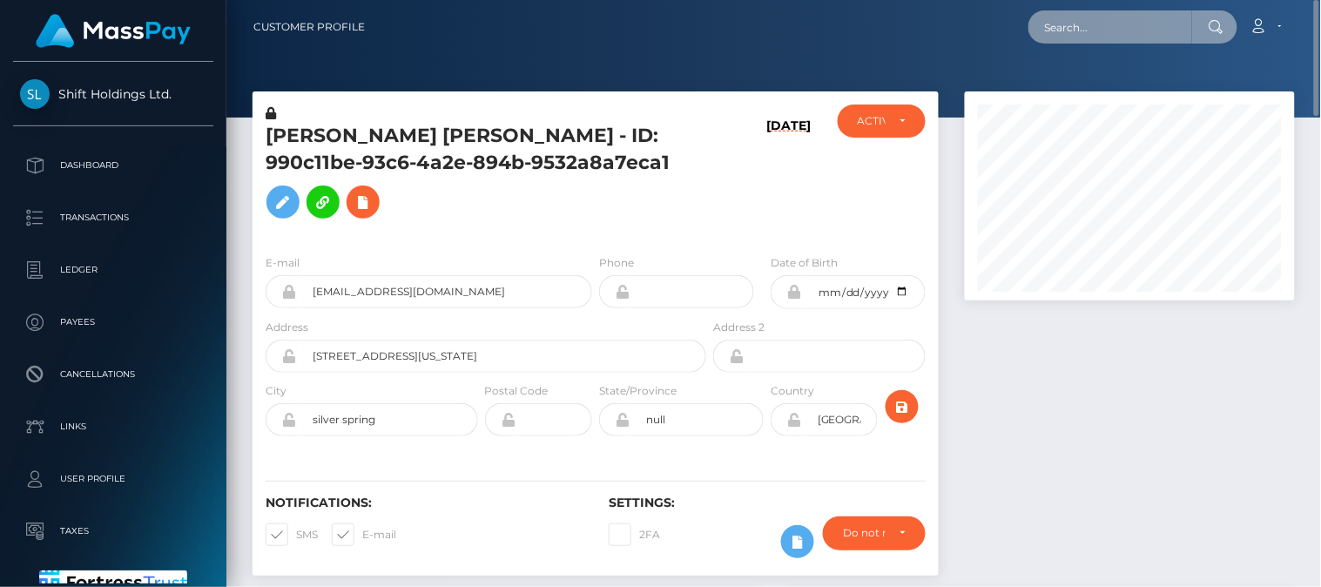
paste input "httv1212@gmail.com"
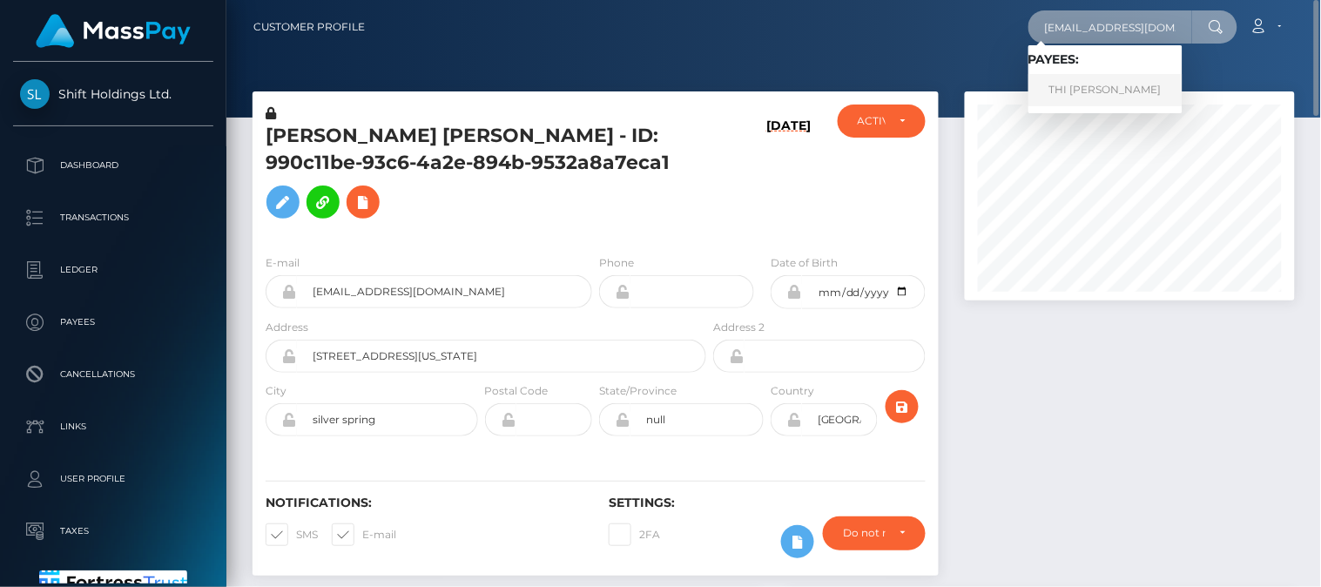
type input "httv1212@gmail.com"
click at [1086, 85] on link "THI HOA LE" at bounding box center [1106, 90] width 154 height 32
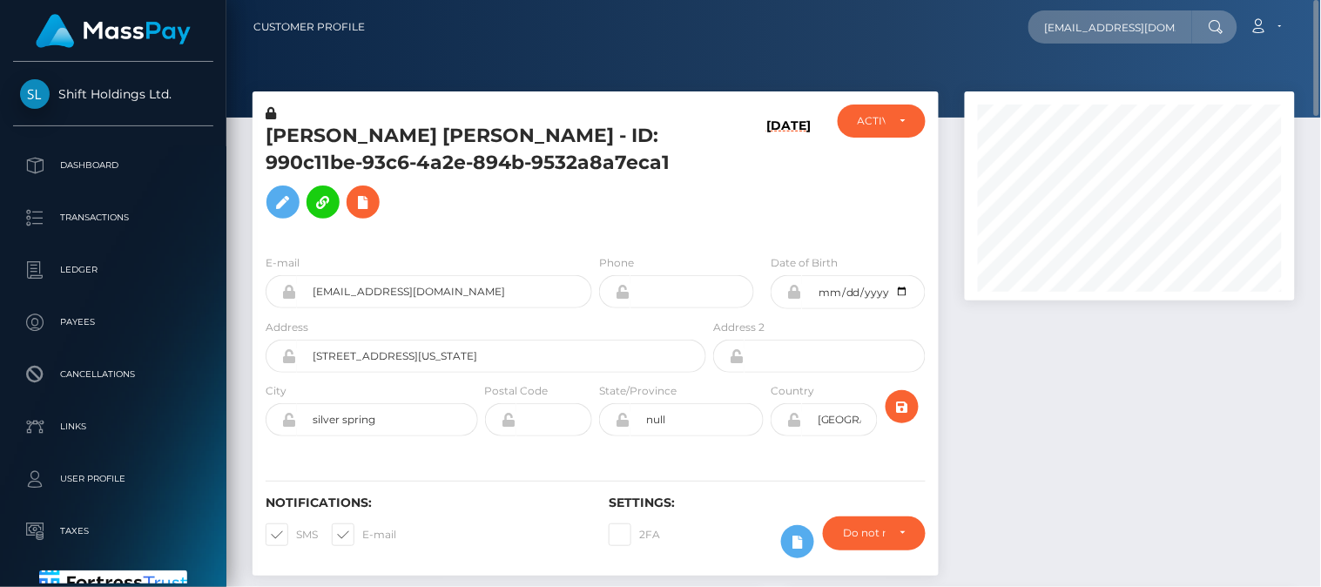
click at [831, 49] on nav "Customer Profile httv1212@gmail.com Loading... Loading... Payees: THI HOA LE Ac…" at bounding box center [773, 27] width 1095 height 54
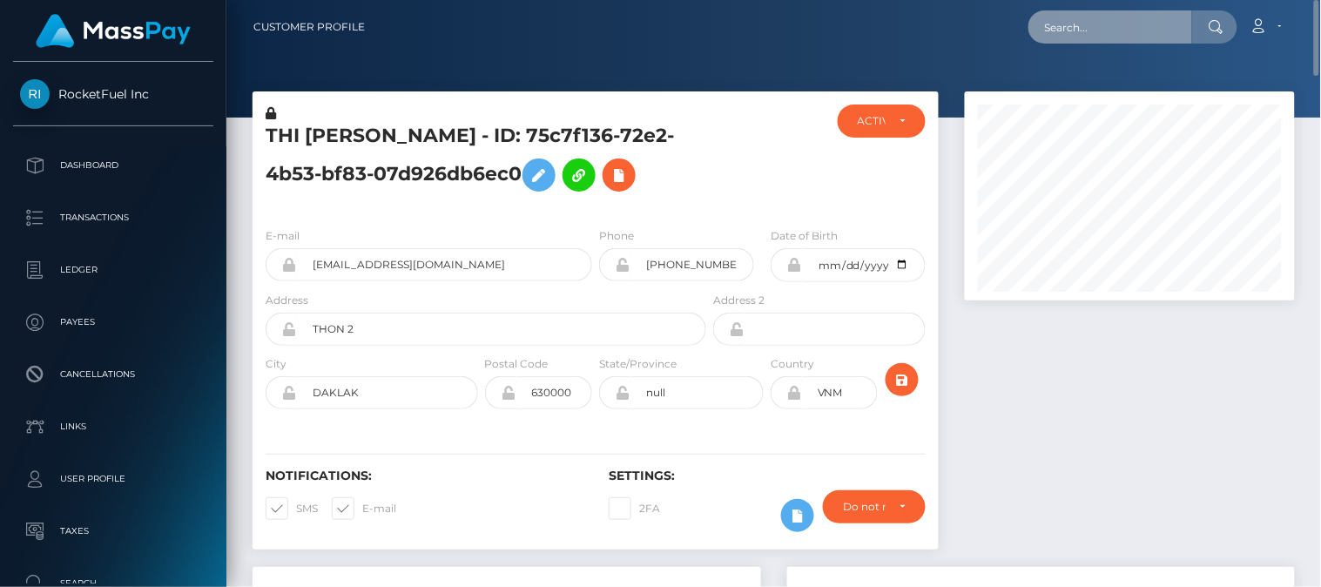
click at [1083, 32] on input "text" at bounding box center [1111, 26] width 164 height 33
paste input "trustsasha@hotmail.com"
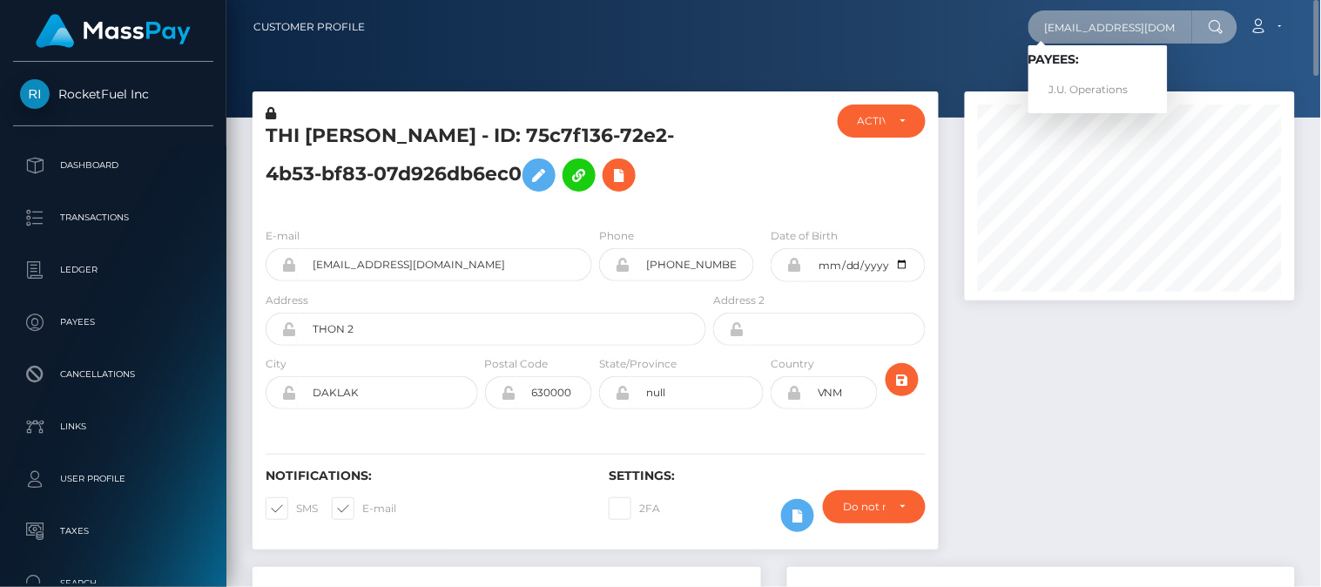
type input "trustsasha@hotmail.com"
click at [1110, 79] on link "J.U. Operations" at bounding box center [1098, 90] width 139 height 32
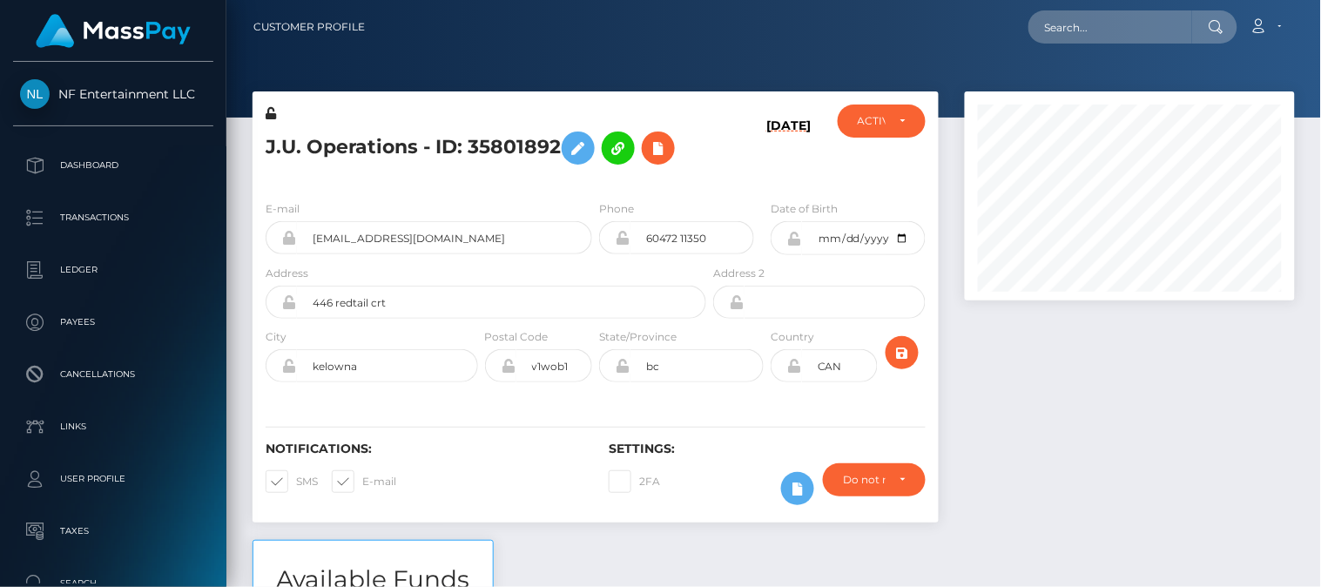
scroll to position [209, 331]
click at [1034, 415] on div at bounding box center [1130, 315] width 356 height 449
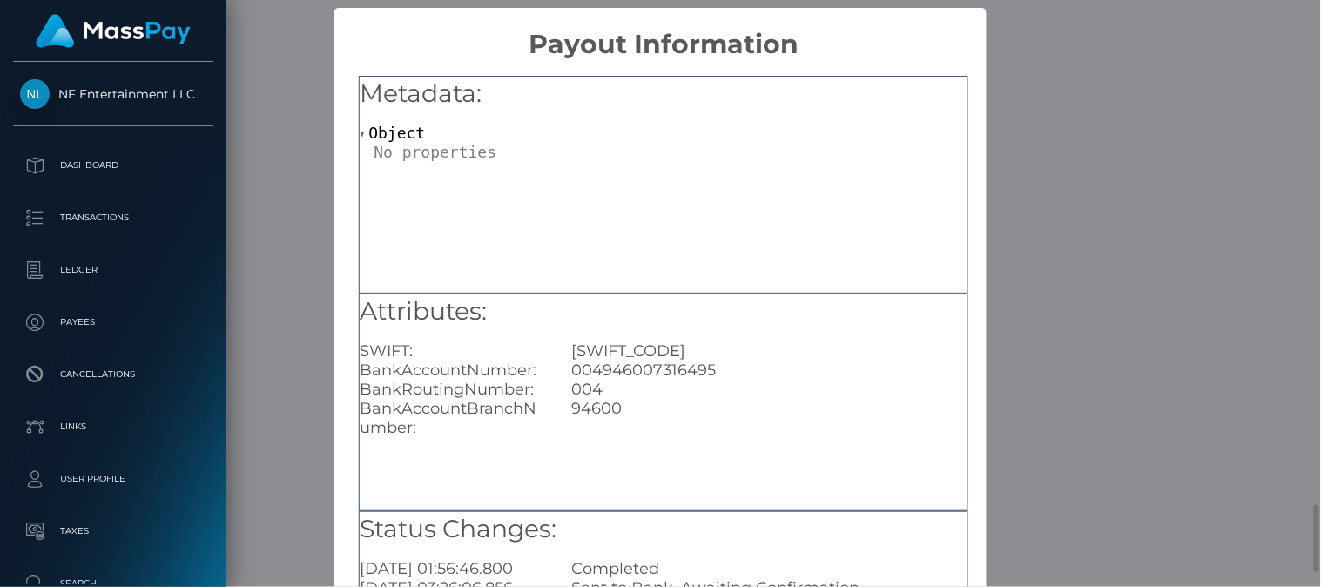
scroll to position [0, 0]
click at [1021, 241] on div "× Payout Information Metadata: Object Attributes: SWIFT: TDOMCATTTOR BankAccoun…" at bounding box center [660, 293] width 1321 height 587
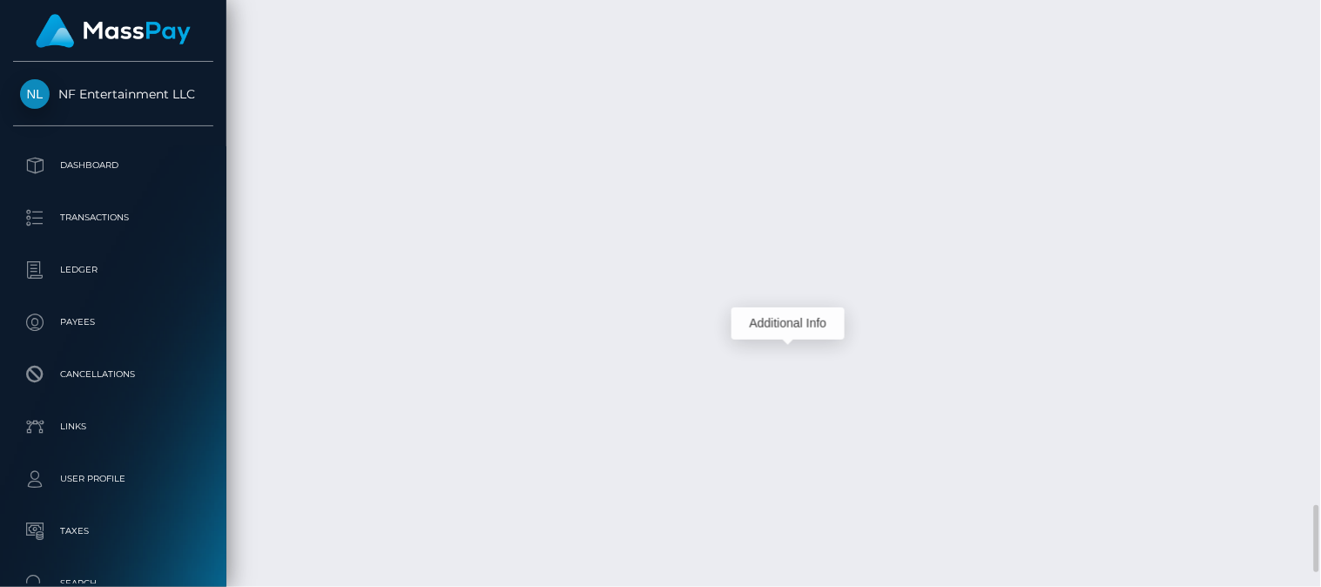
scroll to position [209, 331]
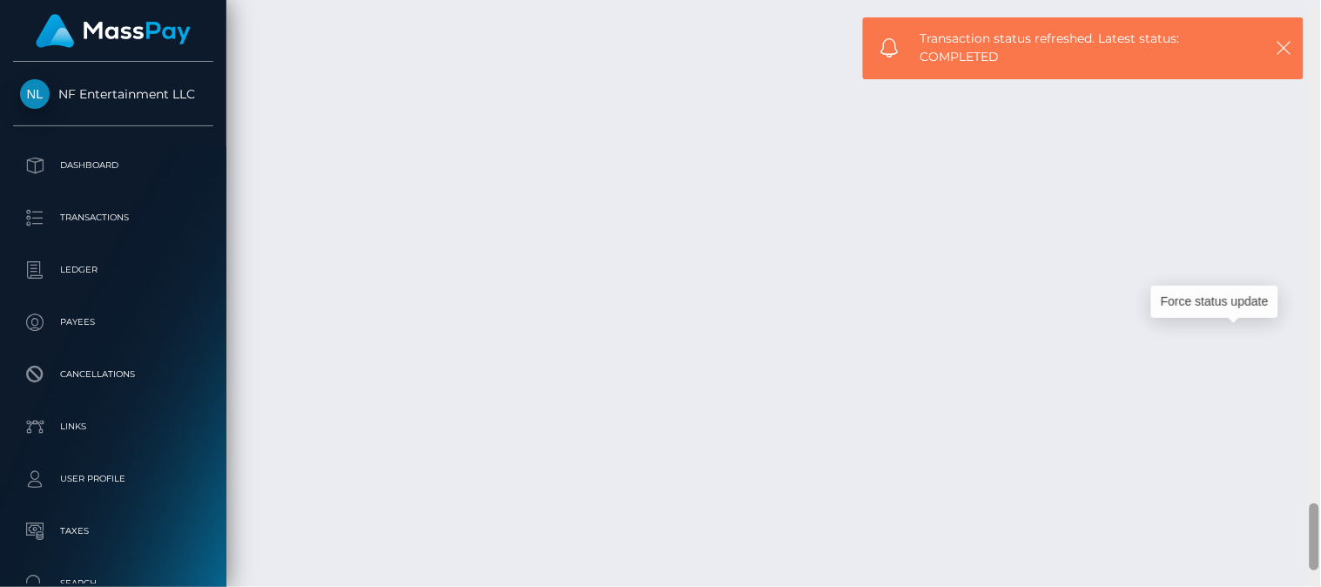
scroll to position [4306, 0]
drag, startPoint x: 1315, startPoint y: 538, endPoint x: 1311, endPoint y: 529, distance: 10.5
click at [1311, 529] on div at bounding box center [1315, 529] width 10 height 67
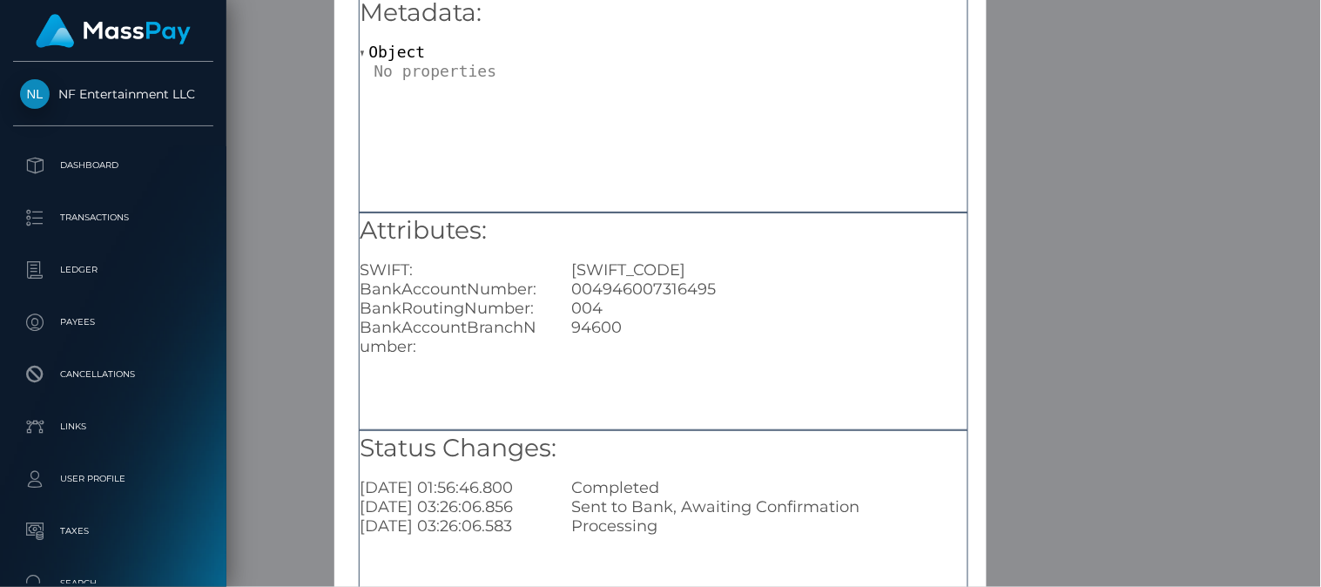
scroll to position [0, 0]
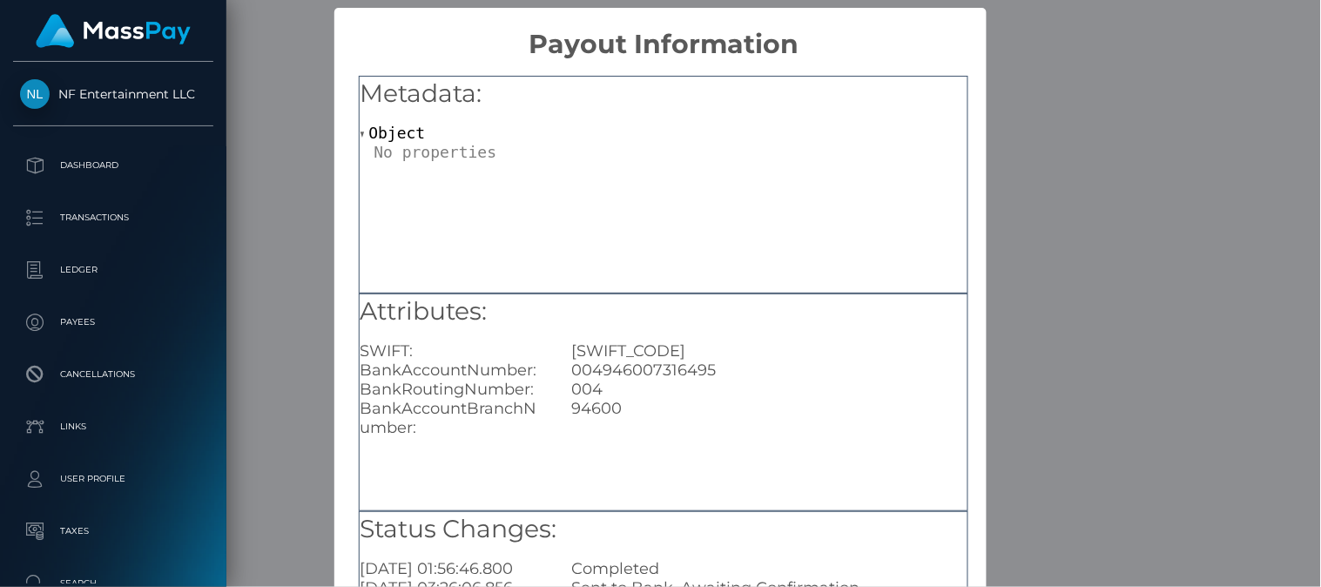
click at [1218, 223] on div "× Payout Information Metadata: Object Attributes: SWIFT: TDOMCATTTOR BankAccoun…" at bounding box center [660, 293] width 1321 height 587
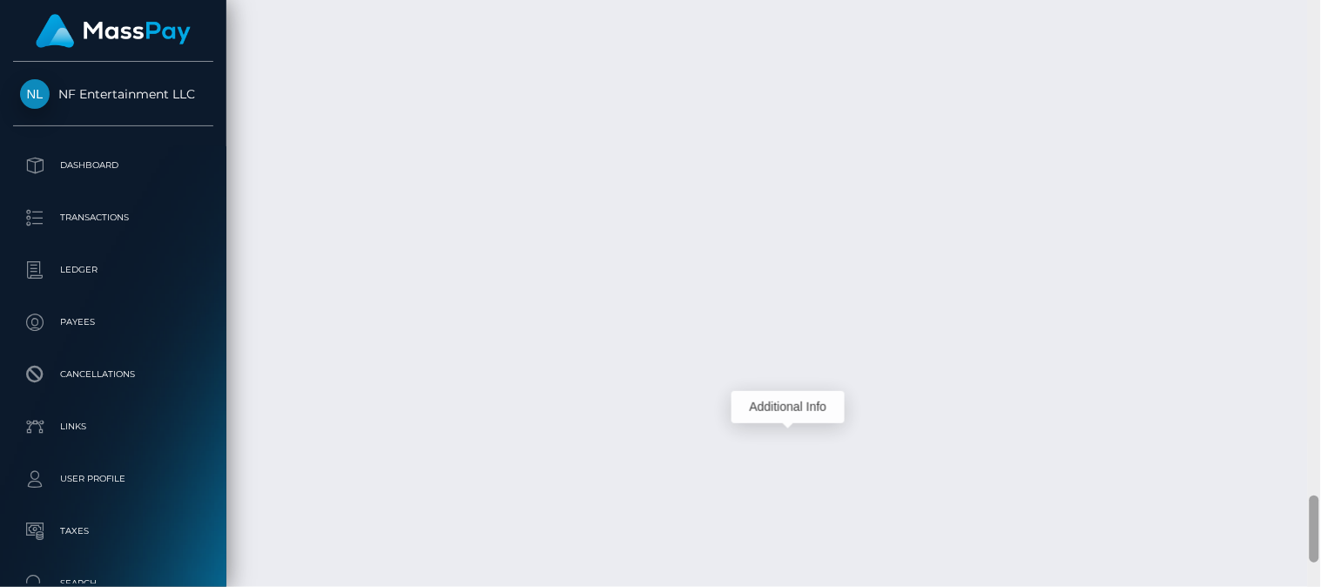
scroll to position [209, 331]
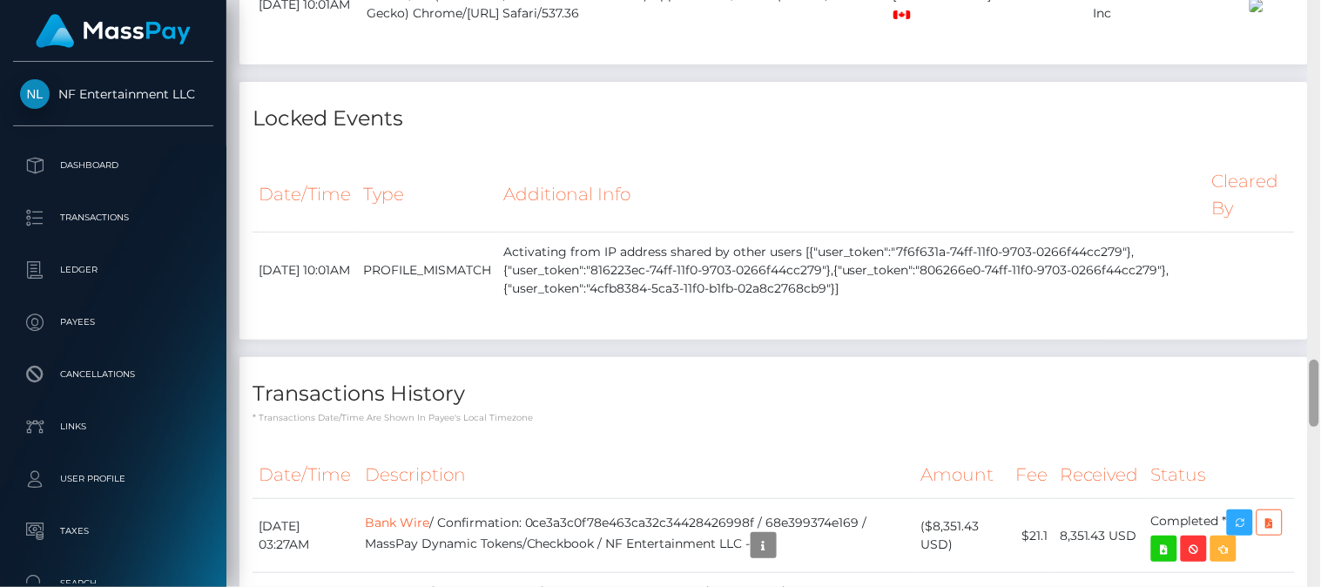
scroll to position [0, 0]
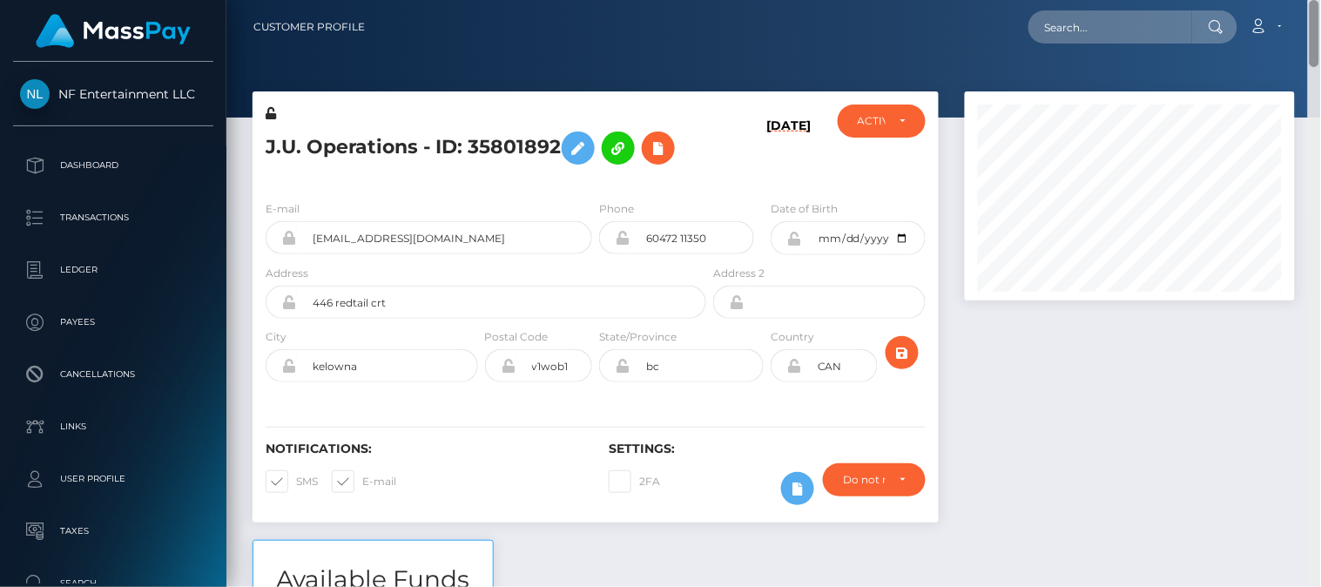
drag, startPoint x: 1318, startPoint y: 399, endPoint x: 1320, endPoint y: -29, distance: 427.7
click at [1320, 0] on html "NF Entertainment LLC Dashboard Transactions Ledger Payees Links" at bounding box center [660, 293] width 1321 height 587
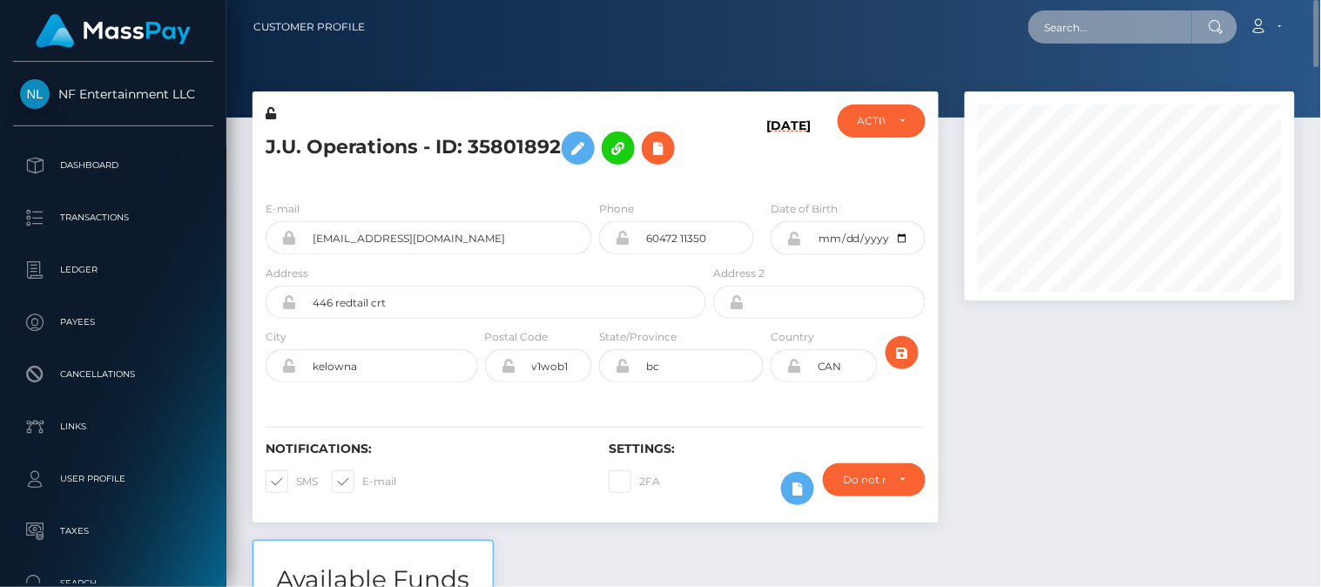
click at [1086, 22] on input "text" at bounding box center [1111, 26] width 164 height 33
paste input "[EMAIL_ADDRESS][DOMAIN_NAME]"
type input "[EMAIL_ADDRESS][DOMAIN_NAME]"
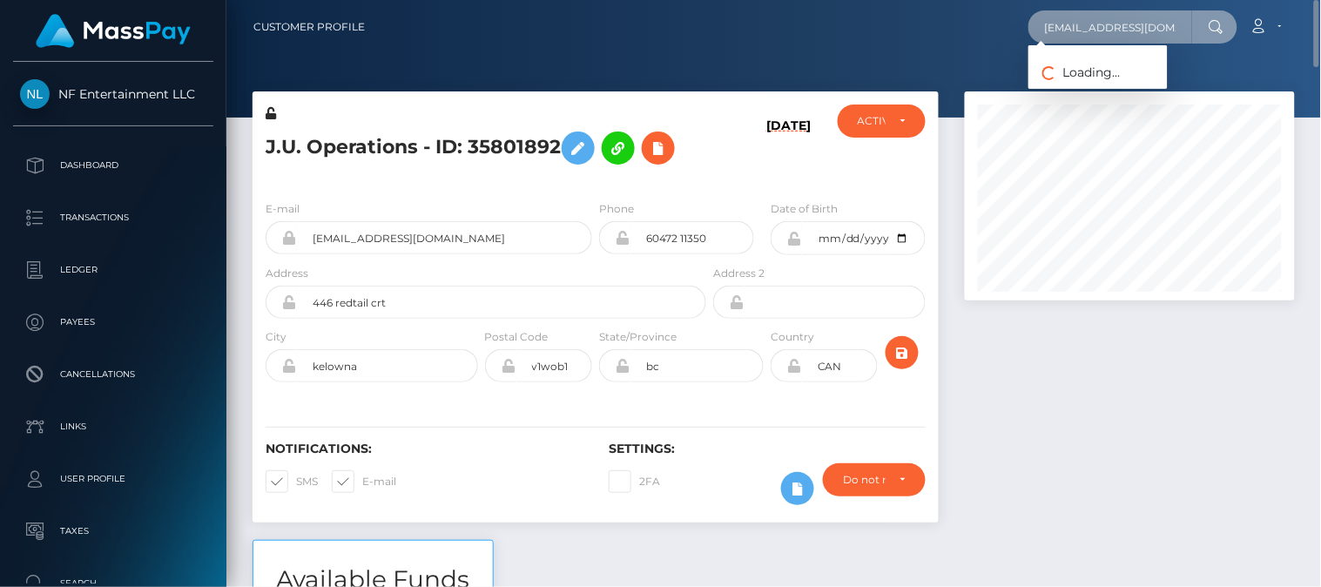
scroll to position [0, 3]
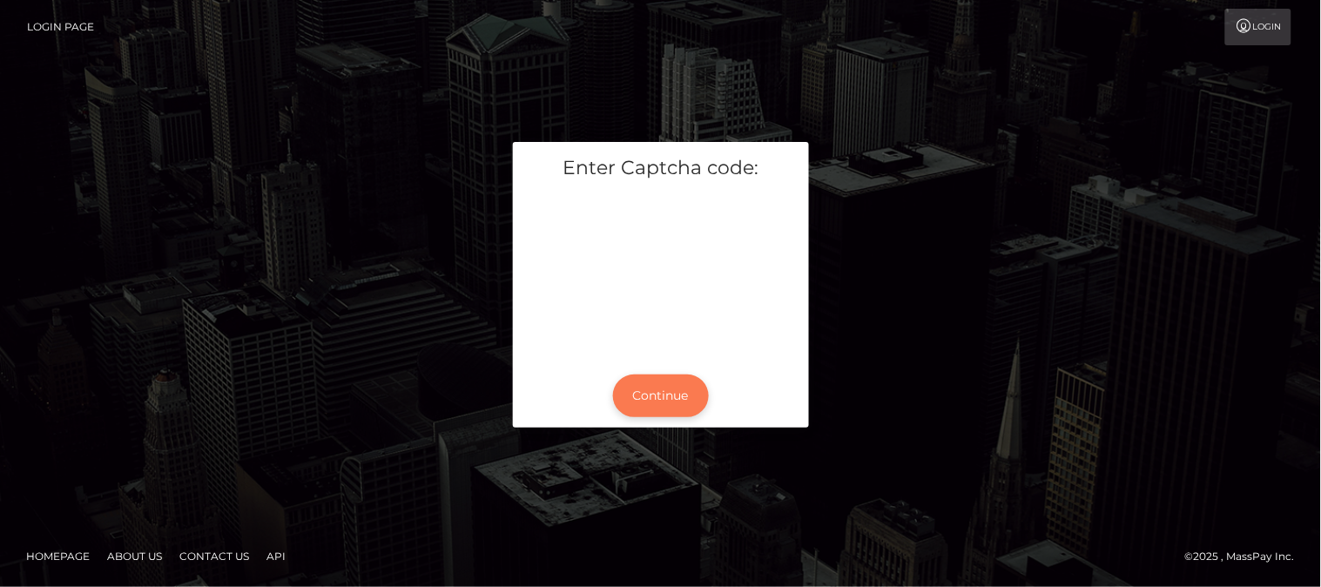
click at [683, 406] on button "Continue" at bounding box center [661, 396] width 96 height 43
click at [915, 360] on div "Enter Captcha code: Continue" at bounding box center [661, 293] width 993 height 303
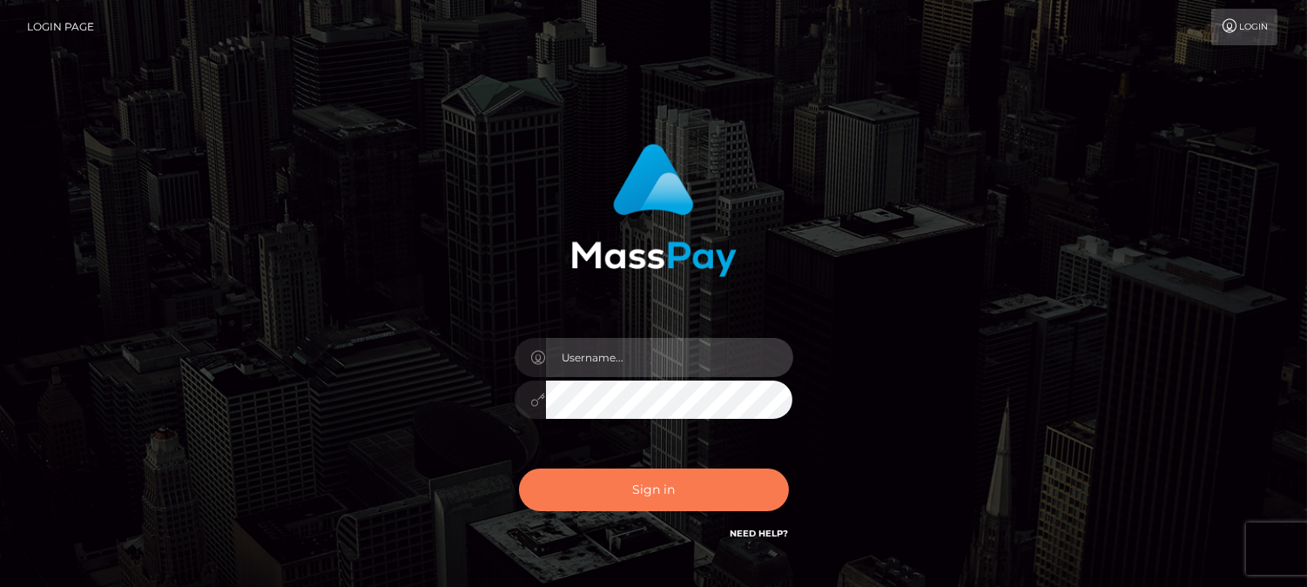
type input "[DOMAIN_NAME]"
click at [679, 503] on button "Sign in" at bounding box center [654, 490] width 270 height 43
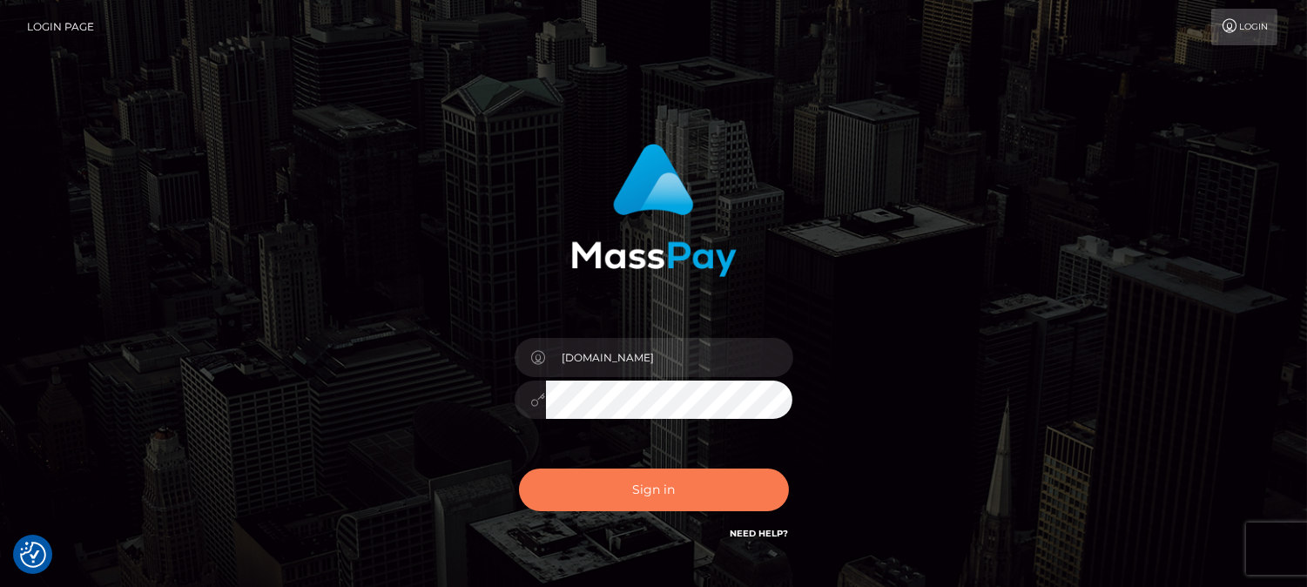
click at [744, 491] on button "Sign in" at bounding box center [654, 490] width 270 height 43
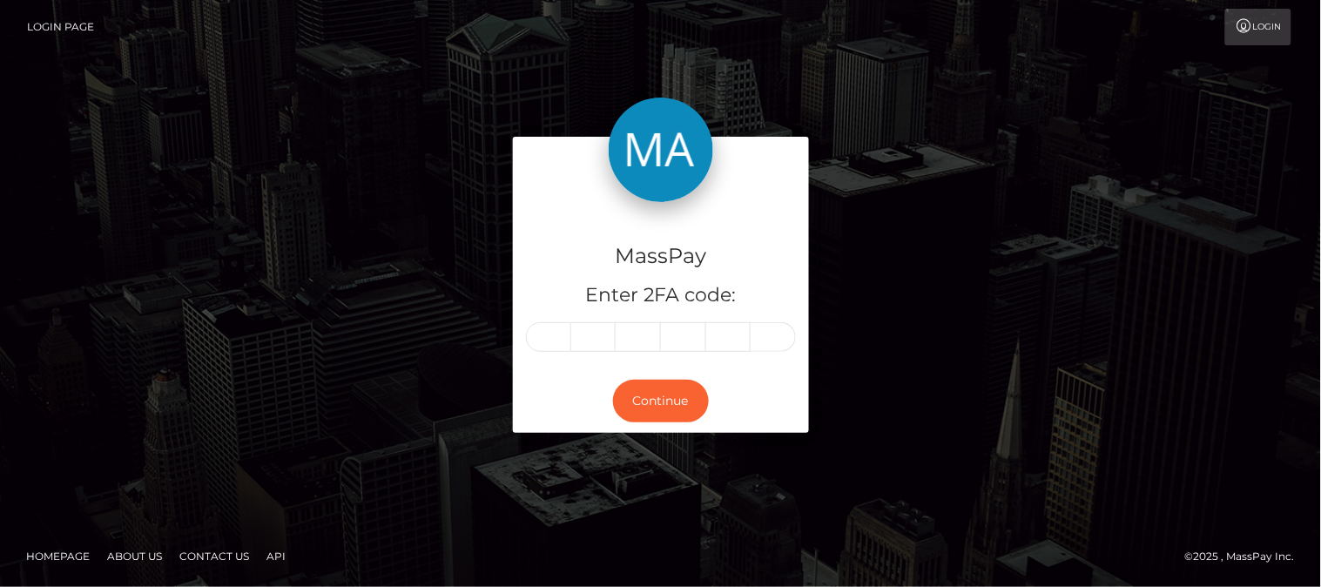
click at [542, 334] on input "text" at bounding box center [548, 337] width 45 height 30
type input "7"
type input "5"
type input "0"
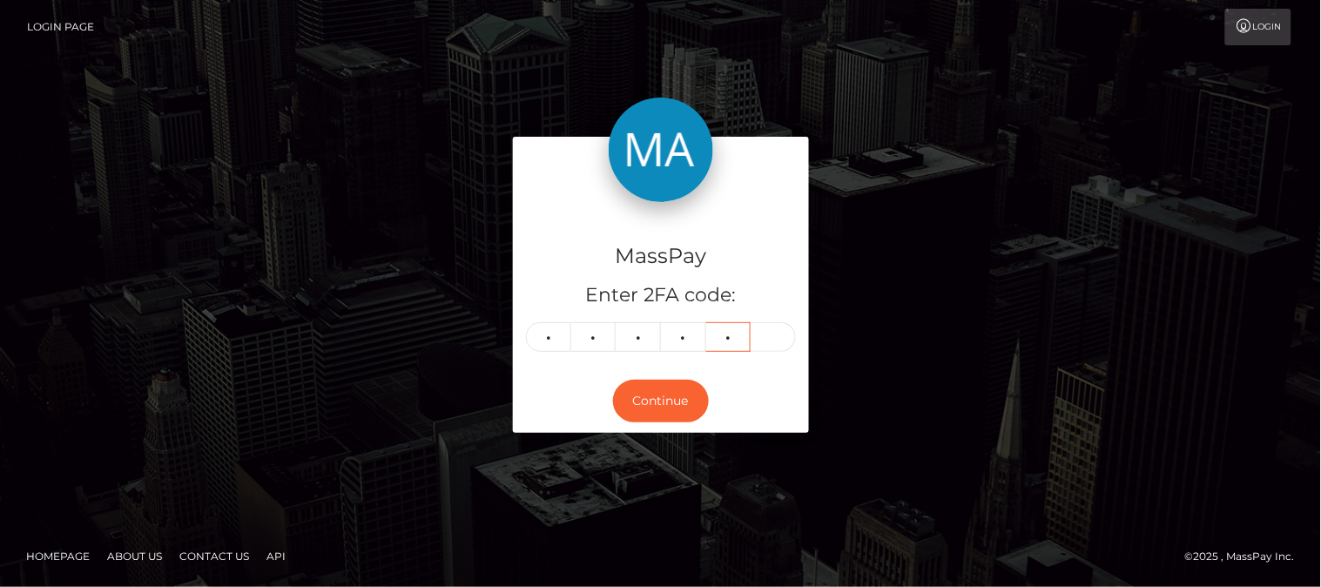
type input "1"
type input "9"
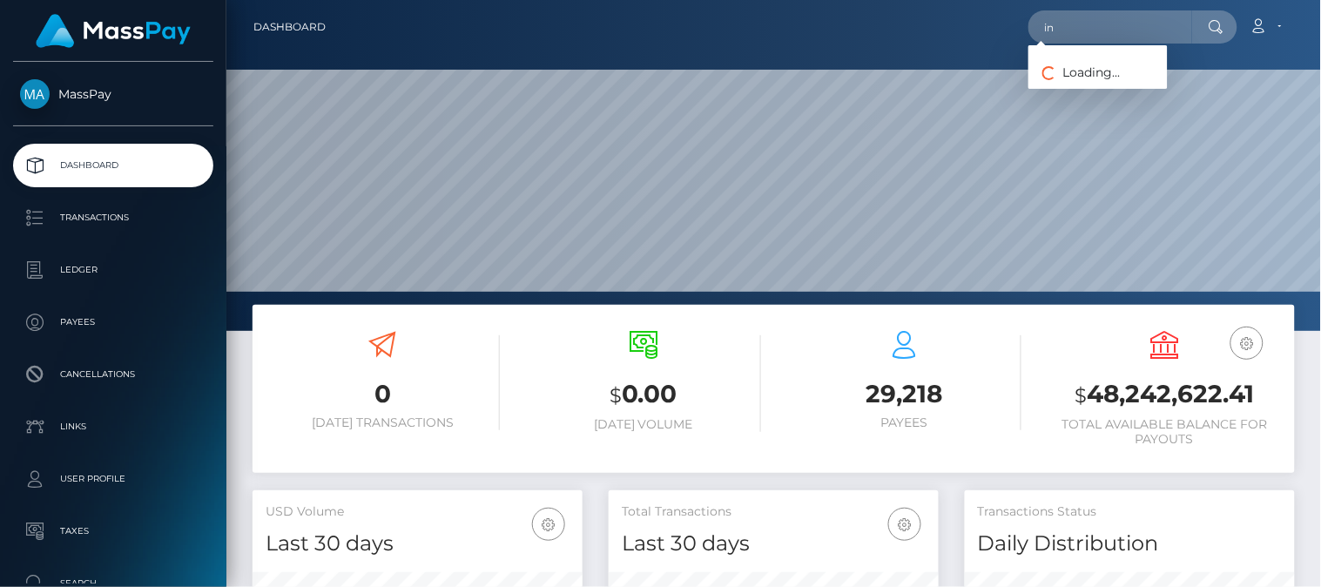
type input "i"
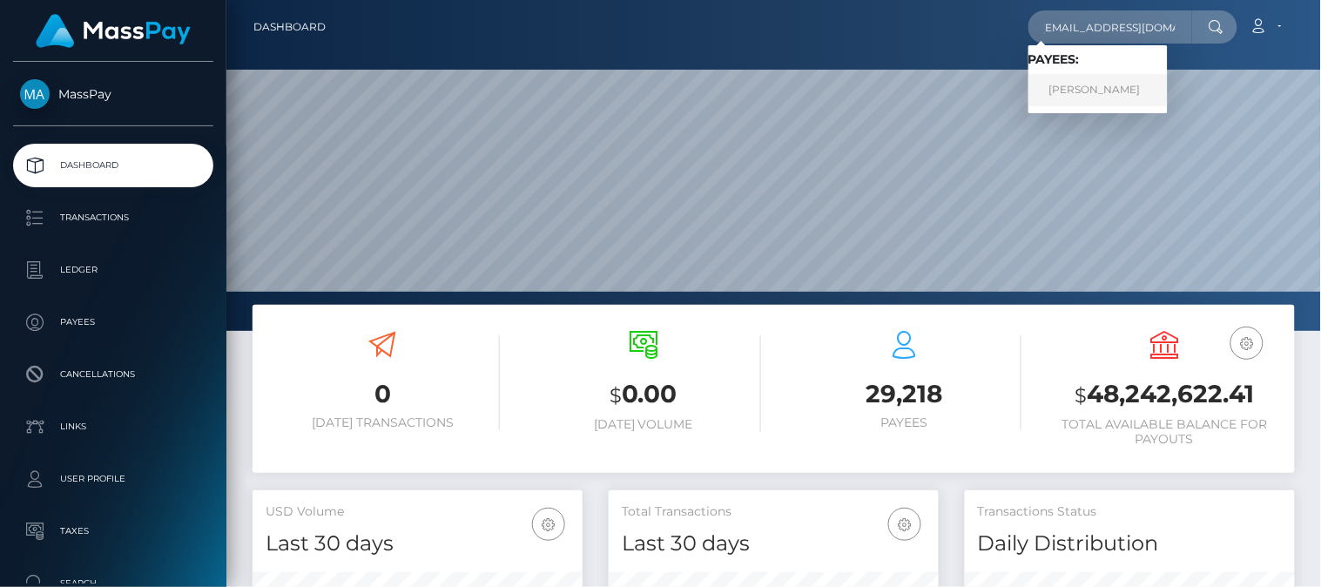
type input "[EMAIL_ADDRESS][DOMAIN_NAME]"
click at [1061, 91] on link "[PERSON_NAME]" at bounding box center [1098, 90] width 139 height 32
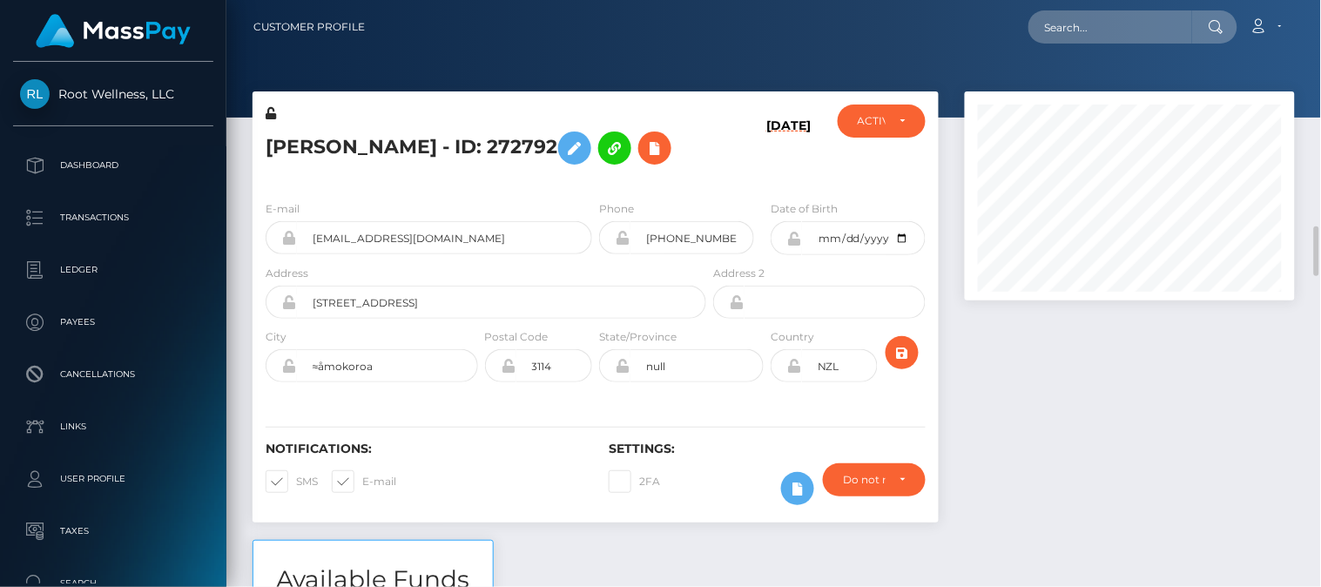
scroll to position [209, 331]
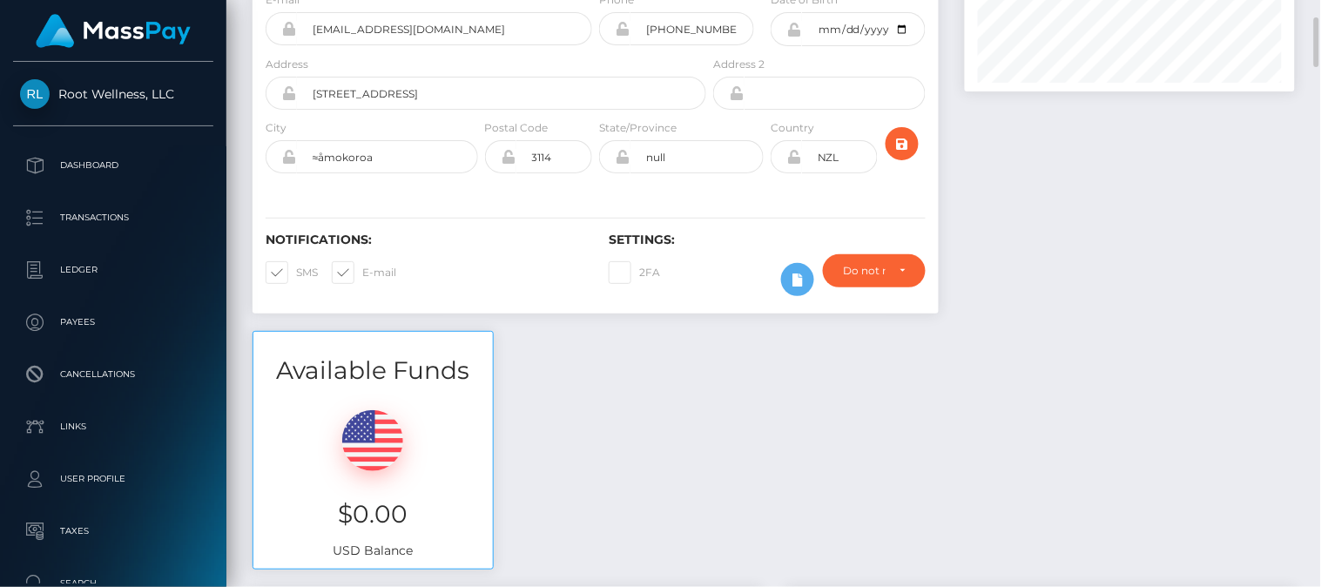
drag, startPoint x: 1010, startPoint y: 499, endPoint x: 577, endPoint y: 111, distance: 582.3
click at [881, 327] on div "[PERSON_NAME] - ID: 272792 [DATE] CLOSED ACTIVE" at bounding box center [596, 106] width 712 height 449
